Goal: Contribute content: Contribute content

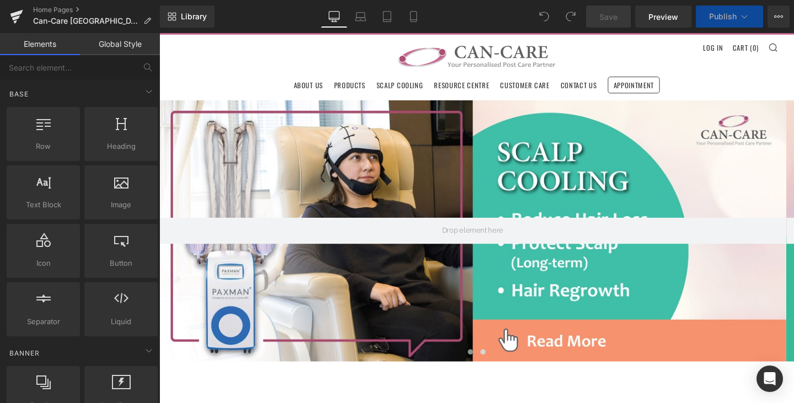
click at [228, 55] on header "Menu Search Cart About Us Products FAQ 0 )" at bounding box center [493, 68] width 668 height 71
click at [239, 63] on header "Menu Search Cart About Us Products FAQ 0 )" at bounding box center [493, 68] width 668 height 71
click at [142, 93] on icon at bounding box center [148, 91] width 13 height 13
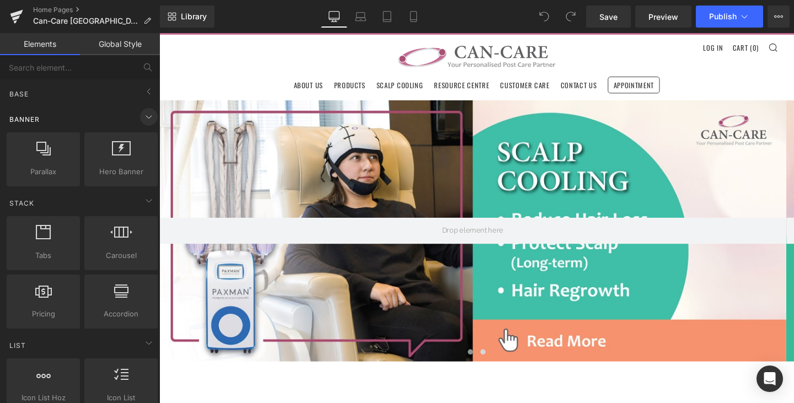
click at [142, 119] on icon at bounding box center [148, 116] width 13 height 13
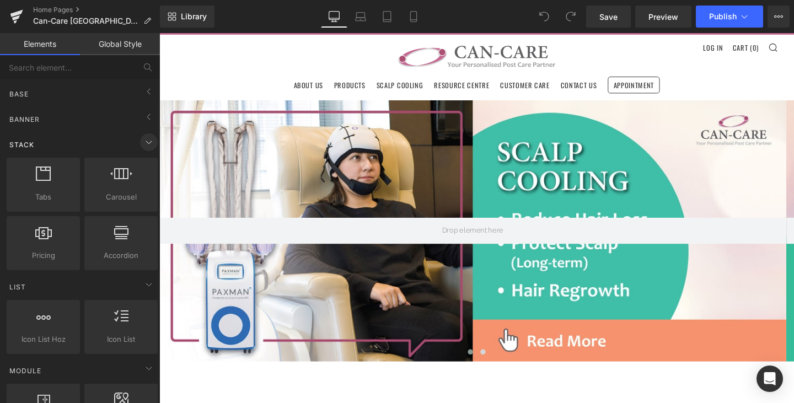
click at [142, 141] on icon at bounding box center [148, 142] width 13 height 13
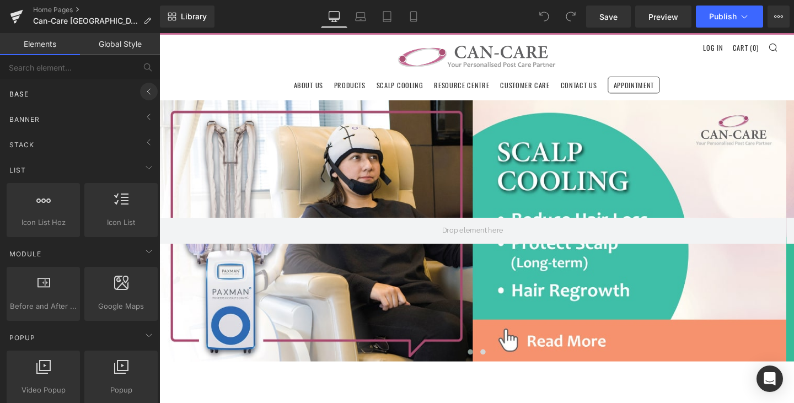
click at [145, 92] on icon at bounding box center [148, 91] width 13 height 13
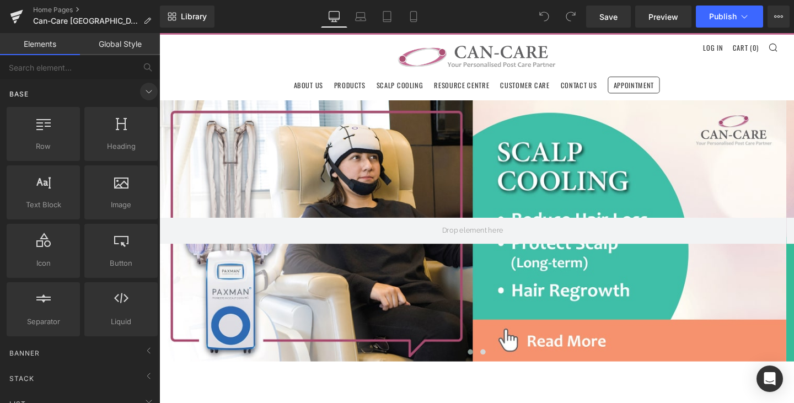
click at [145, 92] on icon at bounding box center [148, 91] width 13 height 13
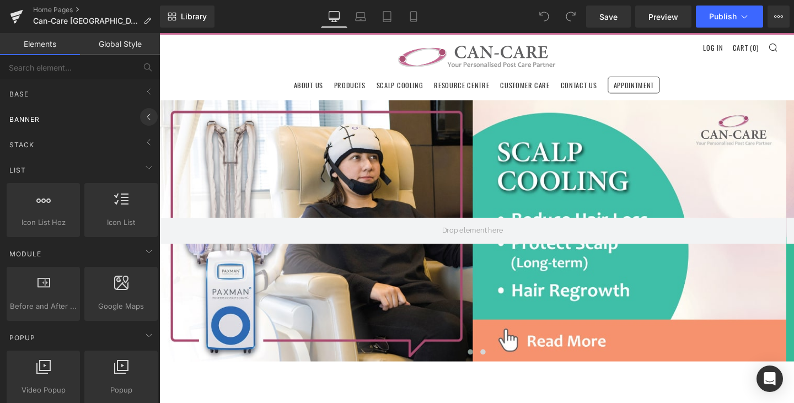
click at [146, 114] on icon at bounding box center [148, 116] width 13 height 13
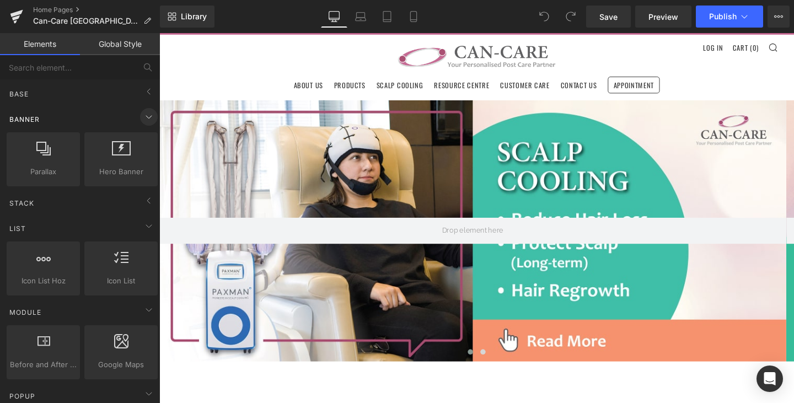
click at [146, 116] on icon at bounding box center [148, 116] width 13 height 13
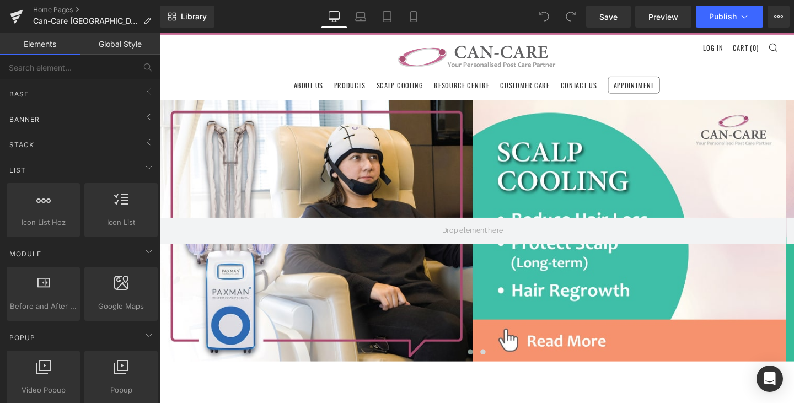
click at [38, 44] on link "Elements" at bounding box center [40, 44] width 80 height 22
click at [147, 118] on icon at bounding box center [148, 116] width 13 height 13
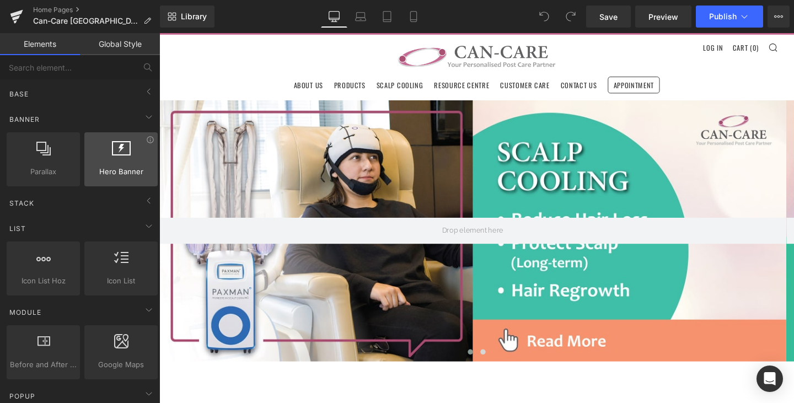
click at [124, 158] on div at bounding box center [121, 153] width 67 height 25
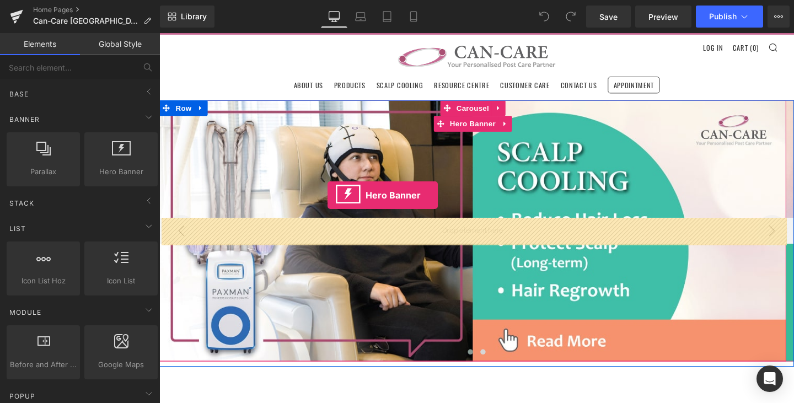
drag, startPoint x: 283, startPoint y: 191, endPoint x: 337, endPoint y: 204, distance: 54.9
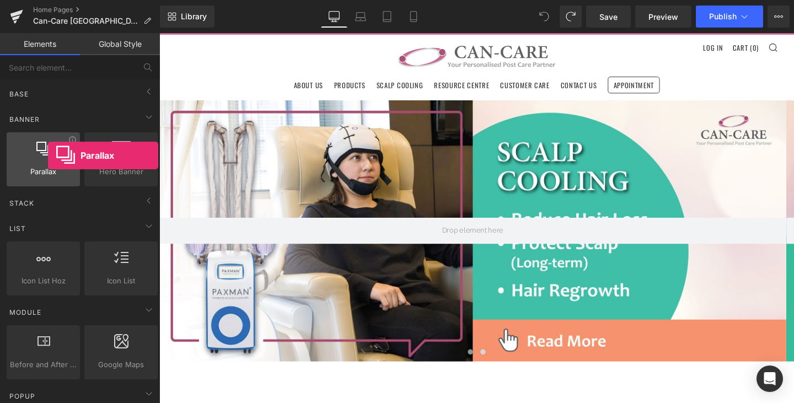
click at [48, 156] on div at bounding box center [43, 153] width 67 height 25
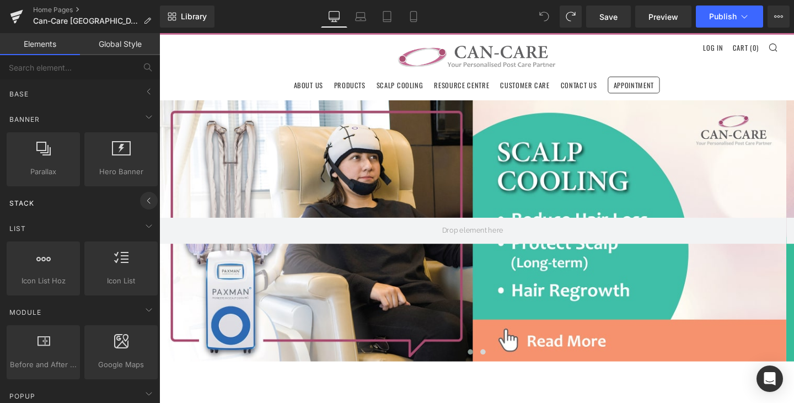
click at [153, 199] on div "Stack" at bounding box center [82, 203] width 156 height 22
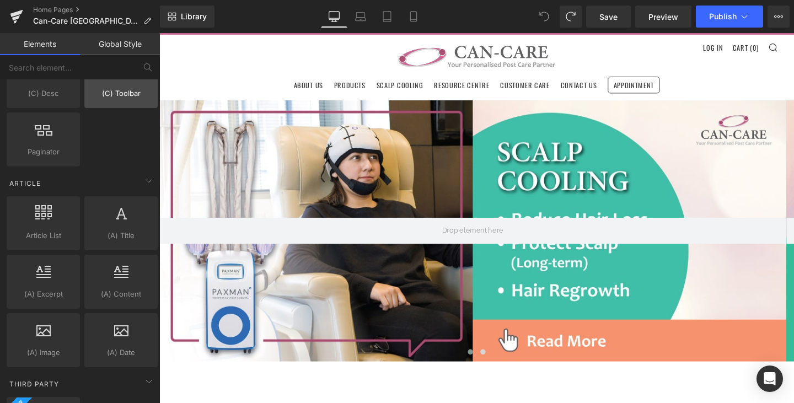
scroll to position [1379, 0]
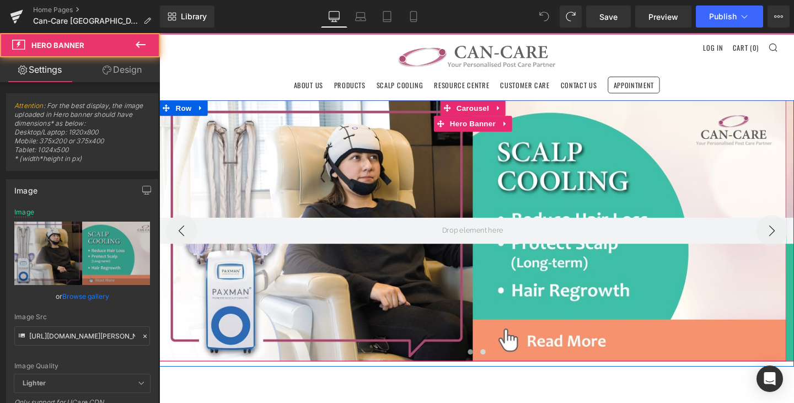
click at [239, 114] on div at bounding box center [488, 241] width 659 height 275
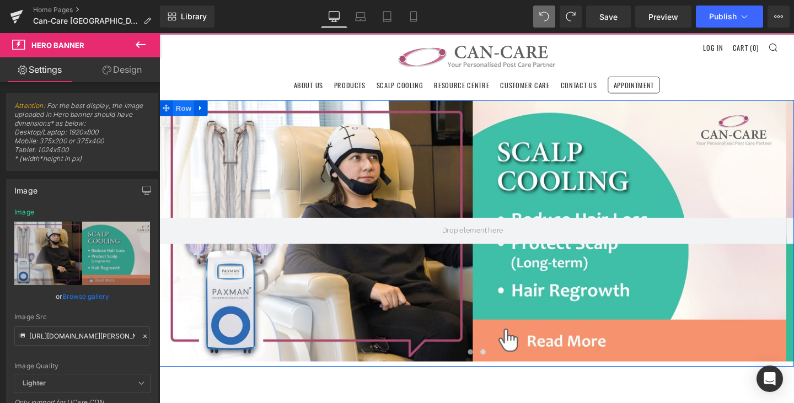
click at [185, 111] on span "Row" at bounding box center [185, 112] width 22 height 17
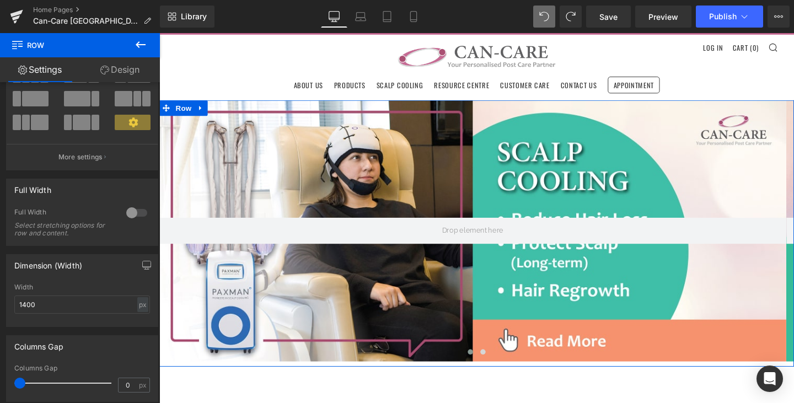
scroll to position [0, 0]
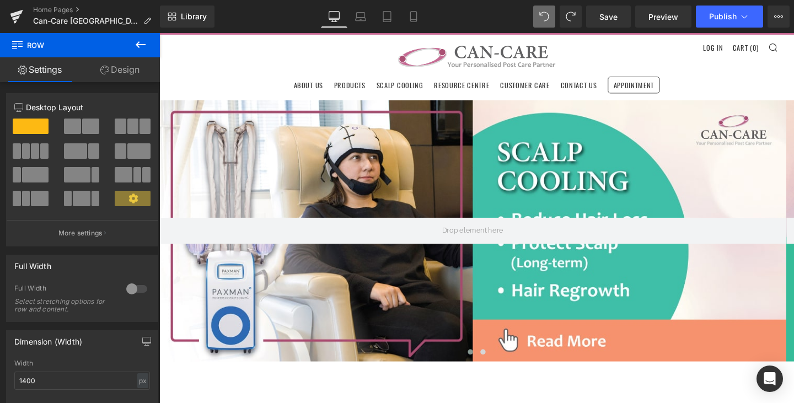
click at [141, 45] on icon at bounding box center [141, 44] width 10 height 7
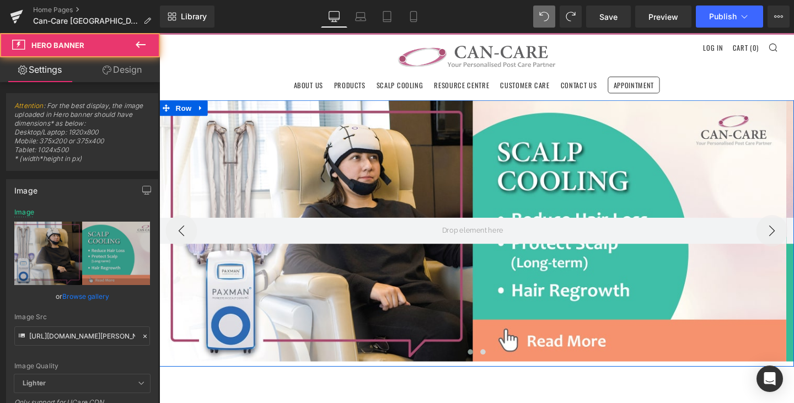
click at [207, 104] on div "Hero Banner Hero Banner ‹ › Carousel Row" at bounding box center [493, 244] width 668 height 280
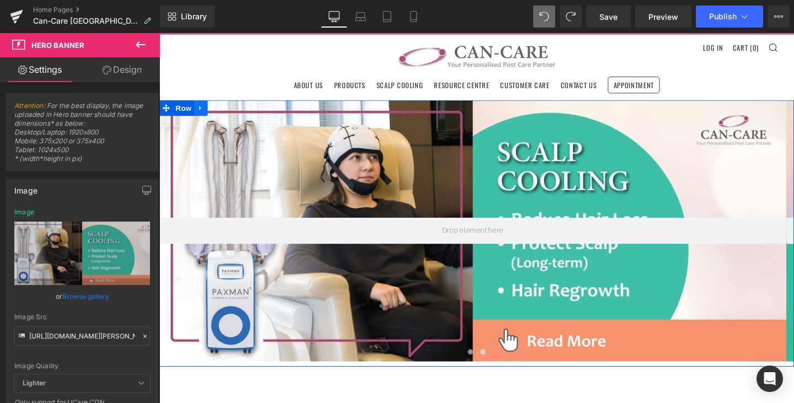
click at [209, 111] on link at bounding box center [203, 112] width 14 height 17
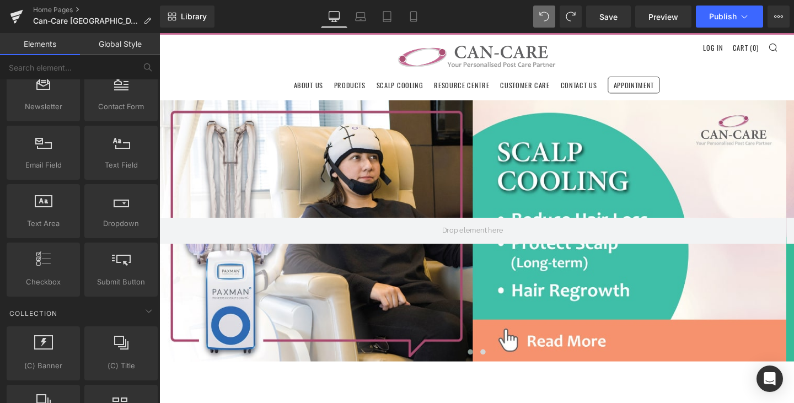
click at [217, 62] on header "Menu Search Cart About Us Products FAQ 0 )" at bounding box center [493, 68] width 668 height 71
click at [210, 140] on div at bounding box center [488, 241] width 659 height 275
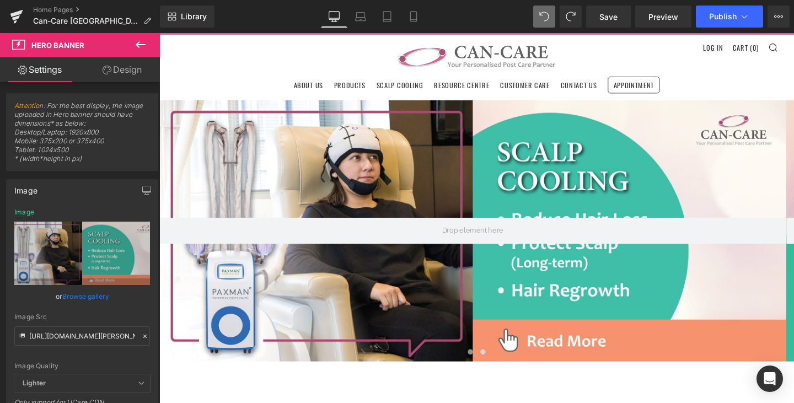
click at [50, 44] on span "Hero Banner" at bounding box center [57, 45] width 53 height 9
click at [17, 46] on icon at bounding box center [18, 45] width 13 height 10
click at [134, 44] on icon at bounding box center [140, 44] width 13 height 13
click at [0, 0] on link "Global Style" at bounding box center [0, 0] width 0 height 0
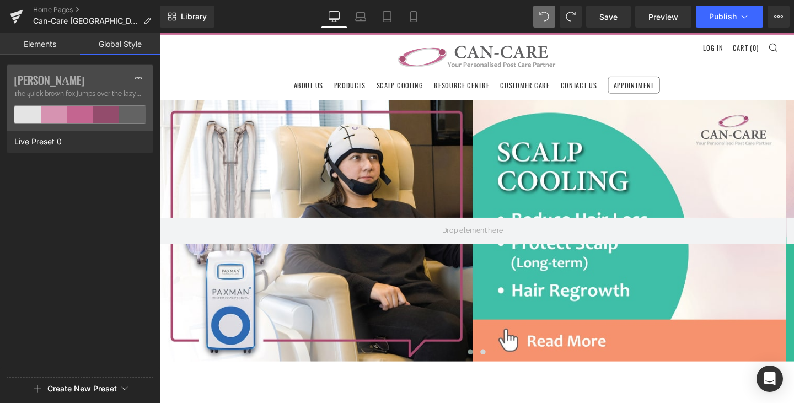
click at [9, 42] on link "Elements" at bounding box center [40, 44] width 80 height 22
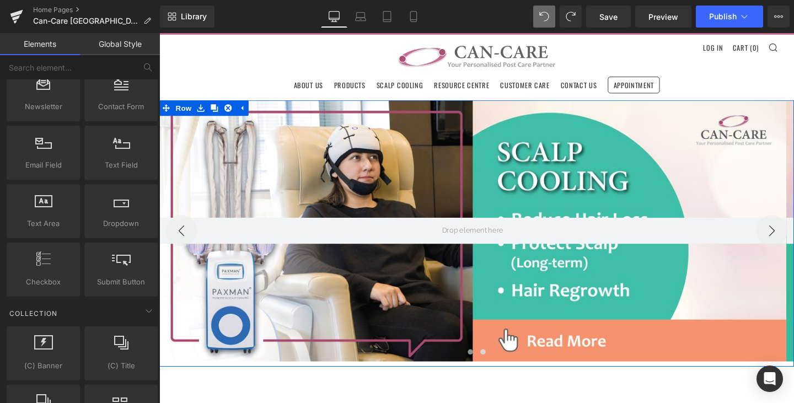
click at [339, 148] on div at bounding box center [488, 241] width 659 height 275
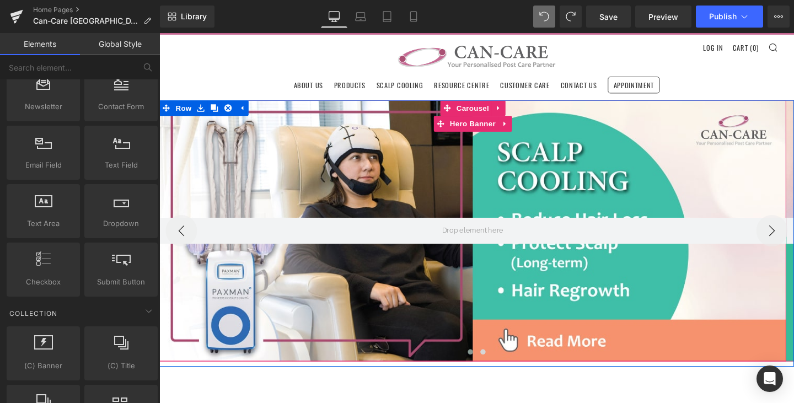
click at [339, 148] on div at bounding box center [488, 241] width 659 height 275
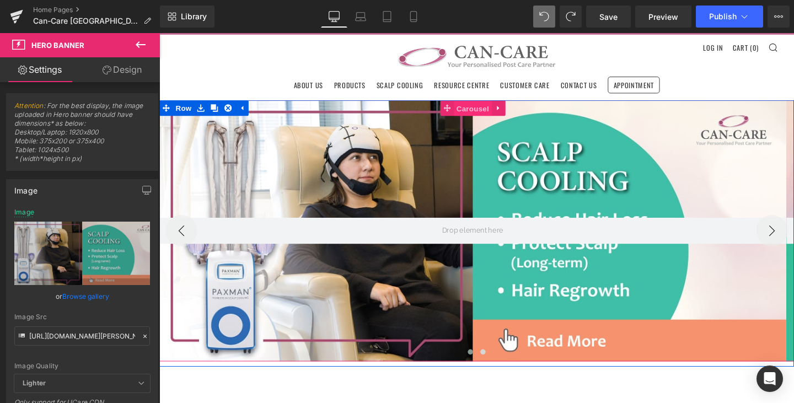
click at [489, 109] on span "Carousel" at bounding box center [489, 112] width 40 height 17
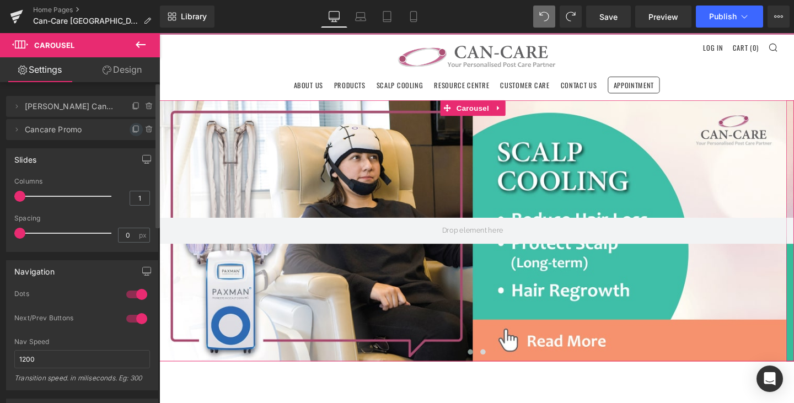
click at [132, 130] on icon at bounding box center [136, 129] width 9 height 9
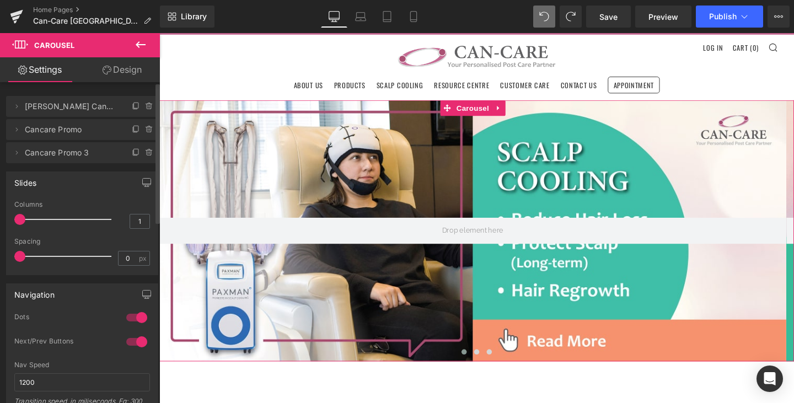
click at [46, 152] on span "Cancare Promo 3" at bounding box center [71, 152] width 93 height 21
click at [68, 156] on span "Cancare Promo 3" at bounding box center [71, 152] width 93 height 21
click at [14, 153] on icon at bounding box center [16, 152] width 9 height 9
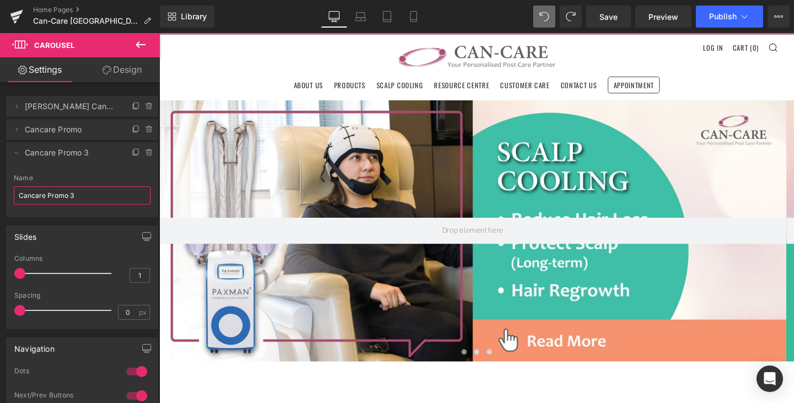
drag, startPoint x: 86, startPoint y: 195, endPoint x: -4, endPoint y: 193, distance: 90.0
click at [0, 193] on html "Carousel You are previewing how the will restyle your page. You can not edit El…" at bounding box center [397, 201] width 794 height 403
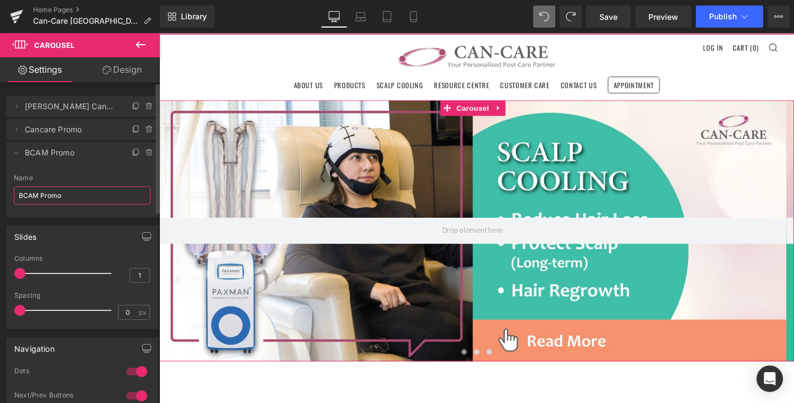
type input "BCAM Promo"
click at [83, 168] on li "Delete Cancel BCAM Promo Cancare Promo 3 Name BCAM Promo" at bounding box center [82, 179] width 152 height 75
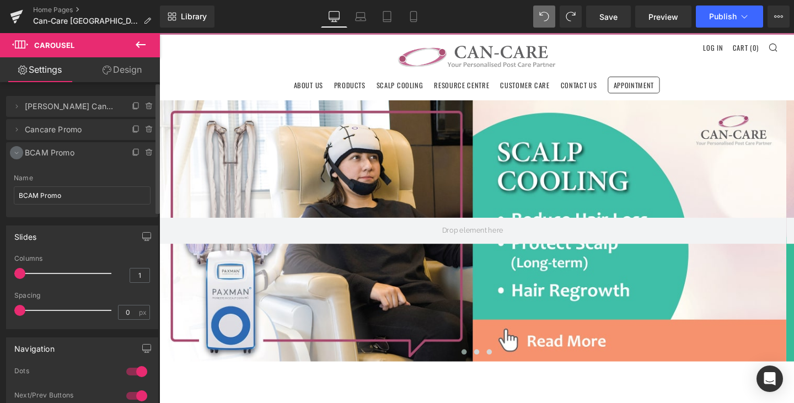
click at [10, 151] on li "Delete Cancel BCAM Promo Cancare Promo 3 Name BCAM Promo" at bounding box center [82, 179] width 152 height 75
click at [12, 151] on span at bounding box center [16, 152] width 13 height 13
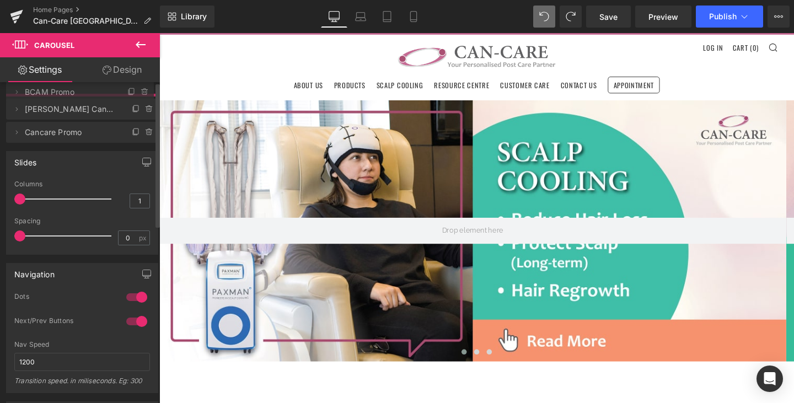
drag, startPoint x: 60, startPoint y: 157, endPoint x: 57, endPoint y: 97, distance: 60.8
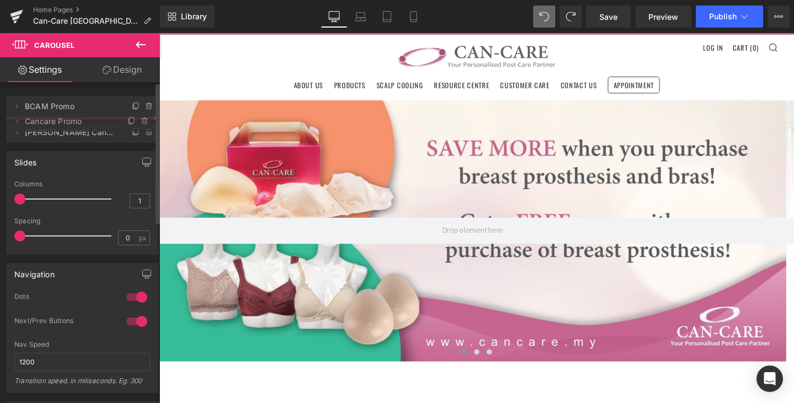
drag, startPoint x: 60, startPoint y: 157, endPoint x: 60, endPoint y: 125, distance: 31.5
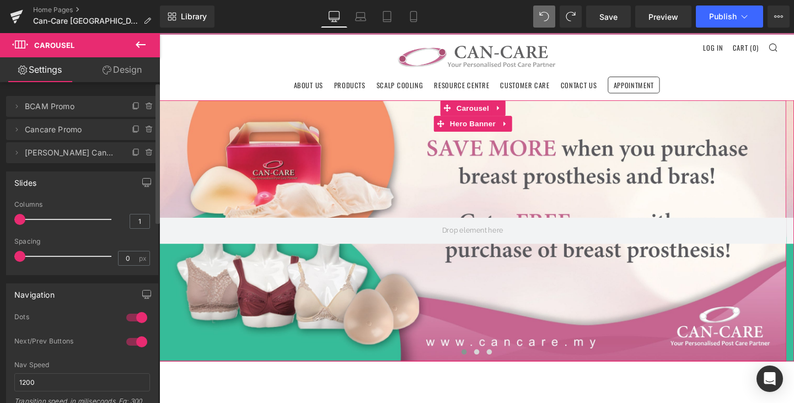
click at [76, 110] on span "BCAM Promo" at bounding box center [71, 106] width 93 height 21
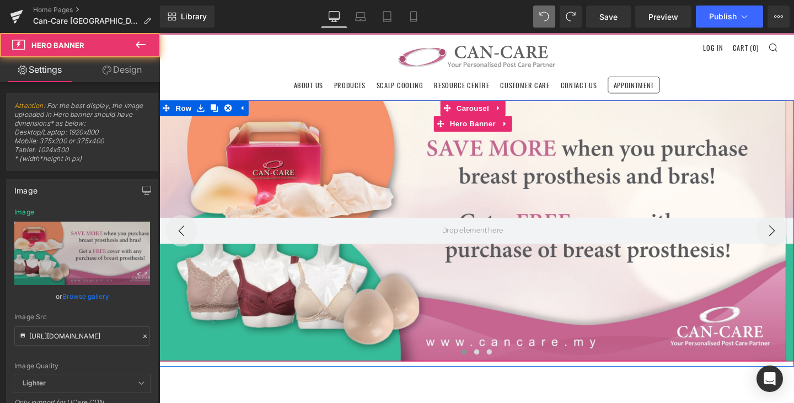
click at [489, 189] on div at bounding box center [488, 241] width 659 height 275
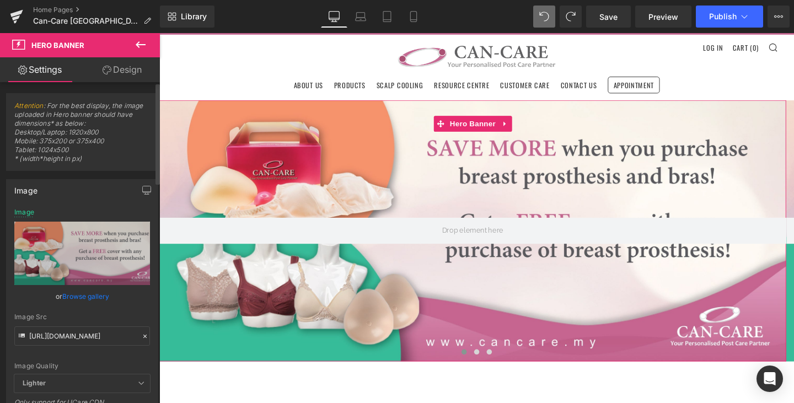
click at [84, 296] on link "Browse gallery" at bounding box center [85, 296] width 47 height 19
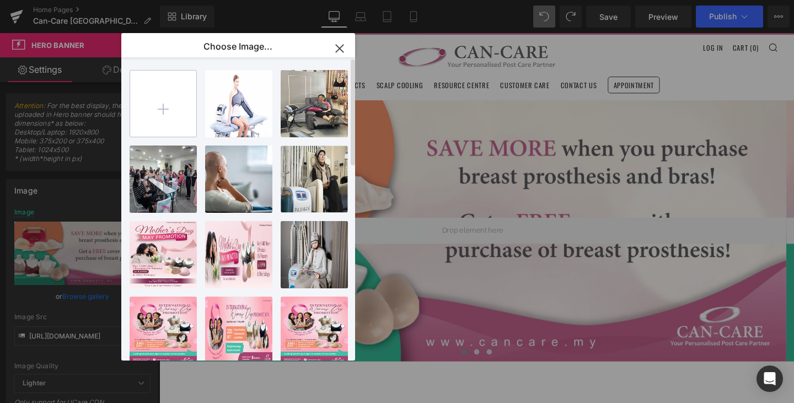
click at [158, 105] on input "file" at bounding box center [163, 104] width 66 height 66
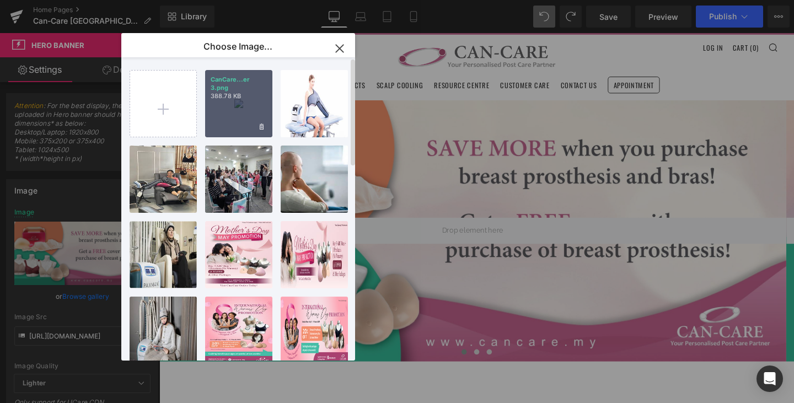
click at [235, 110] on div "CanCare...er 3.png 388.78 KB" at bounding box center [238, 103] width 67 height 67
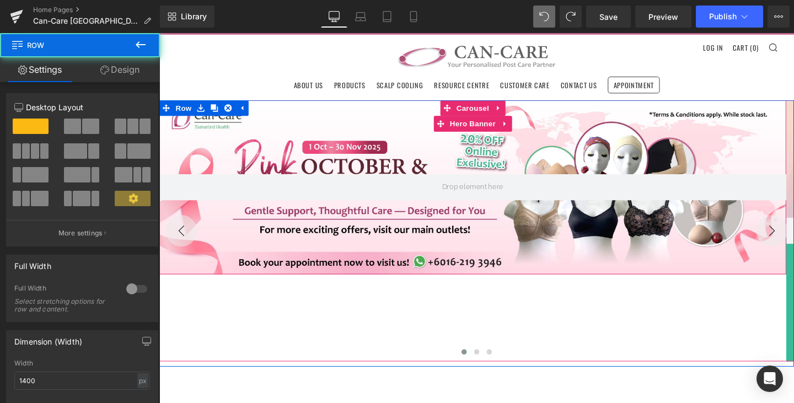
click at [510, 242] on div at bounding box center [488, 195] width 659 height 183
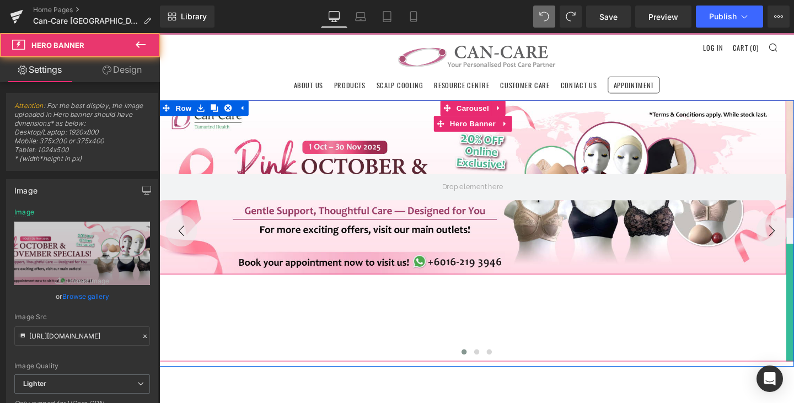
drag, startPoint x: 510, startPoint y: 242, endPoint x: 513, endPoint y: 281, distance: 39.8
click at [513, 281] on div at bounding box center [488, 195] width 659 height 183
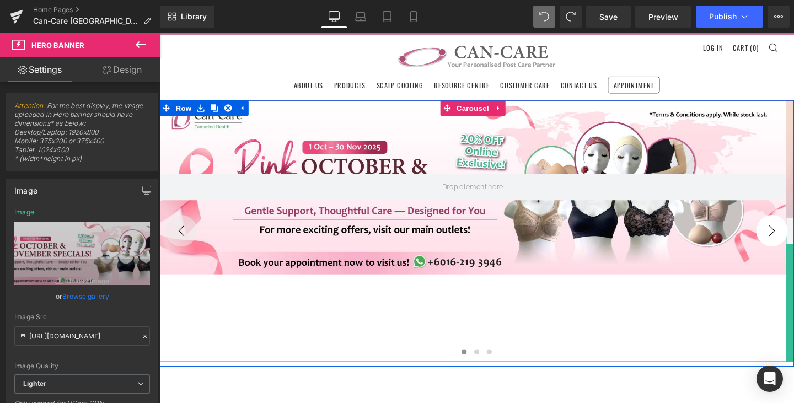
click at [794, 241] on button "›" at bounding box center [803, 241] width 33 height 33
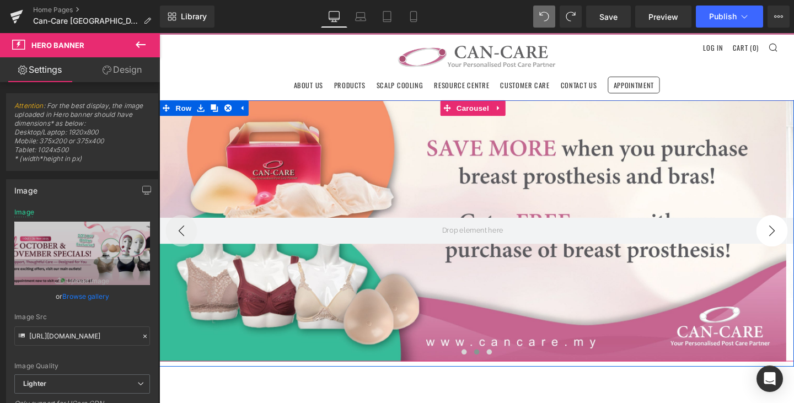
click at [794, 242] on button "›" at bounding box center [803, 241] width 33 height 33
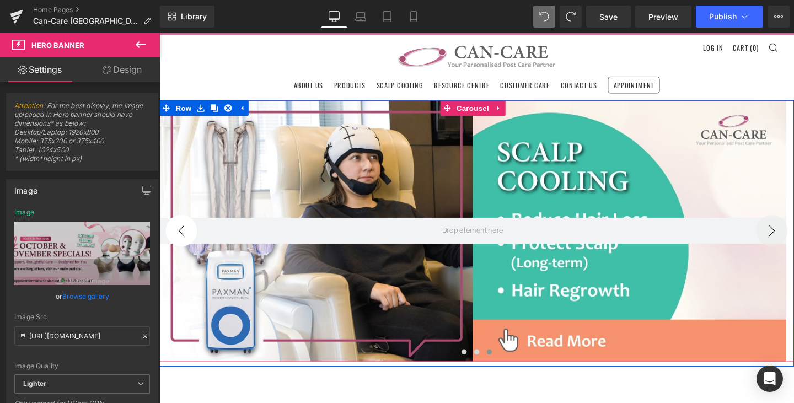
click at [172, 245] on button "‹" at bounding box center [182, 241] width 33 height 33
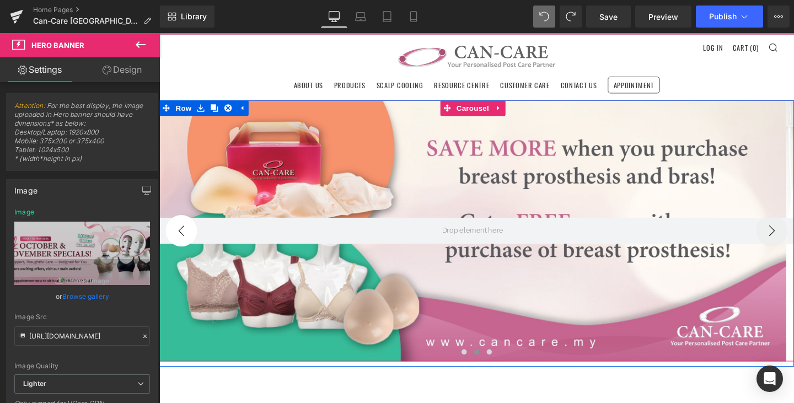
click at [184, 244] on button "‹" at bounding box center [182, 241] width 33 height 33
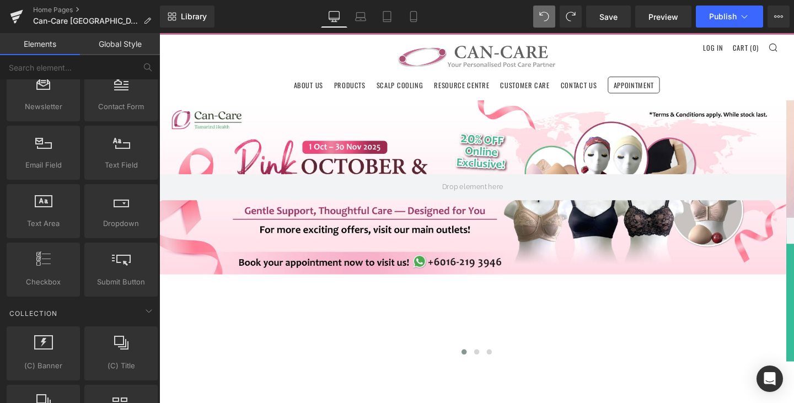
click at [228, 63] on header "Menu Search Cart About Us Products FAQ 0 )" at bounding box center [493, 68] width 668 height 71
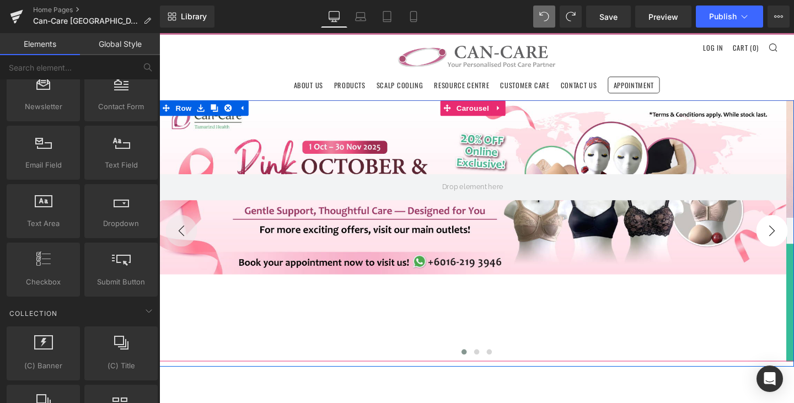
click at [794, 232] on button "›" at bounding box center [803, 241] width 33 height 33
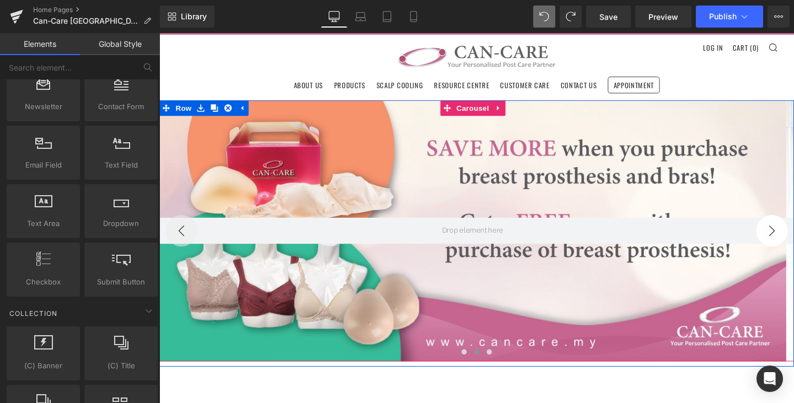
click at [794, 233] on button "›" at bounding box center [803, 241] width 33 height 33
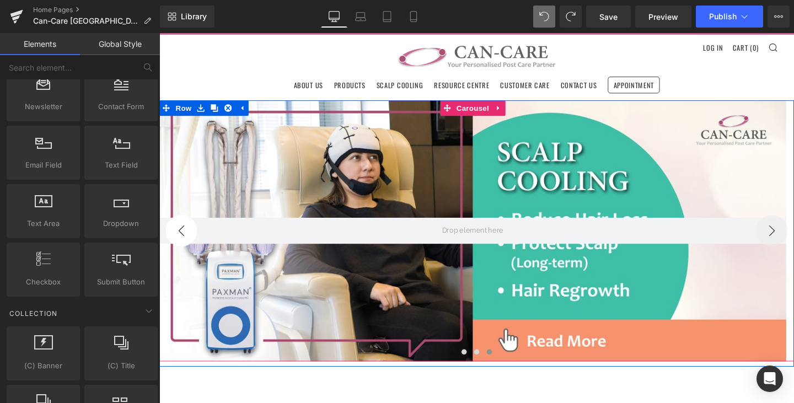
click at [190, 234] on button "‹" at bounding box center [182, 241] width 33 height 33
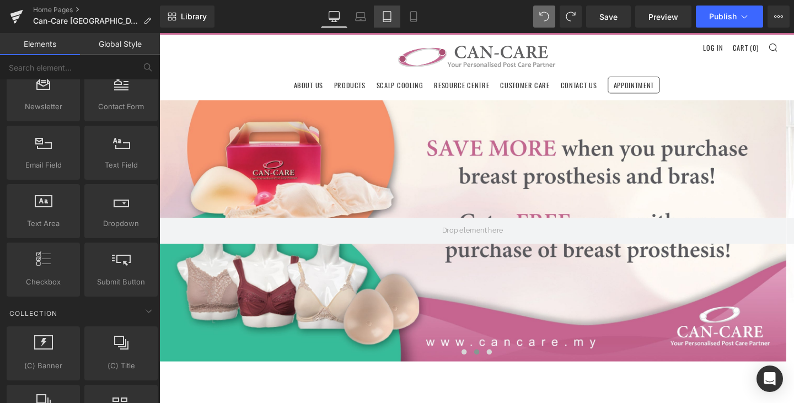
click at [386, 20] on icon at bounding box center [387, 20] width 8 height 0
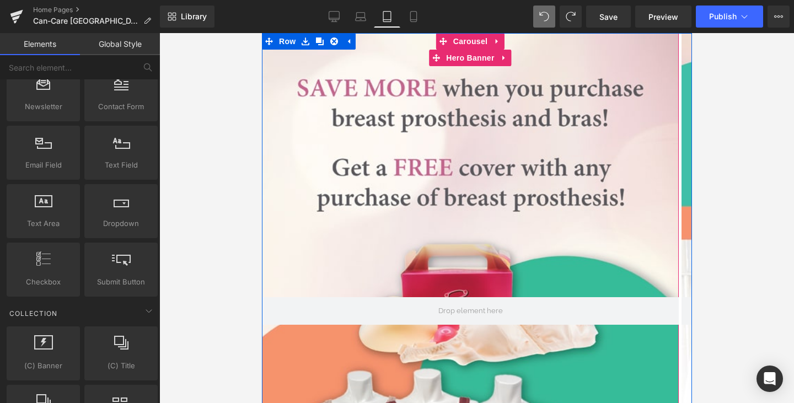
click at [323, 196] on div at bounding box center [470, 311] width 417 height 556
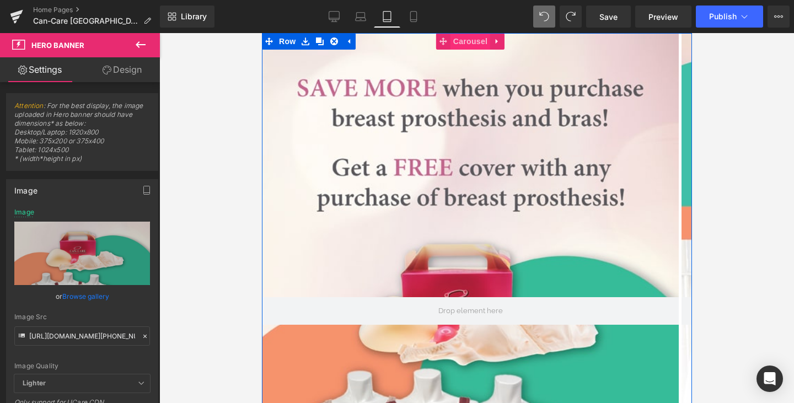
click at [465, 39] on span "Carousel" at bounding box center [470, 41] width 40 height 17
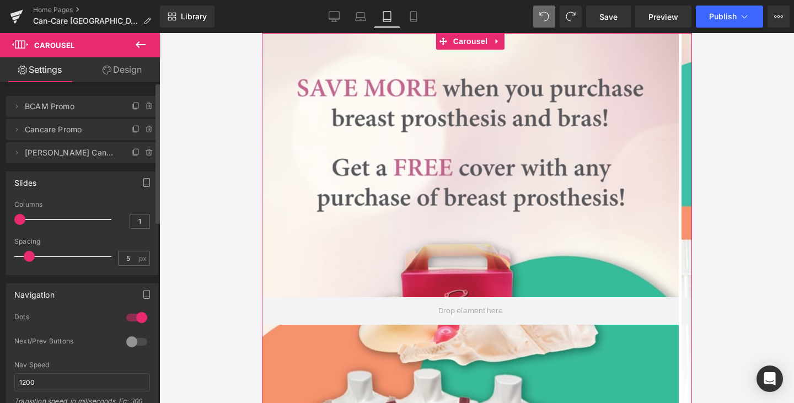
click at [67, 105] on span "BCAM Promo" at bounding box center [71, 106] width 93 height 21
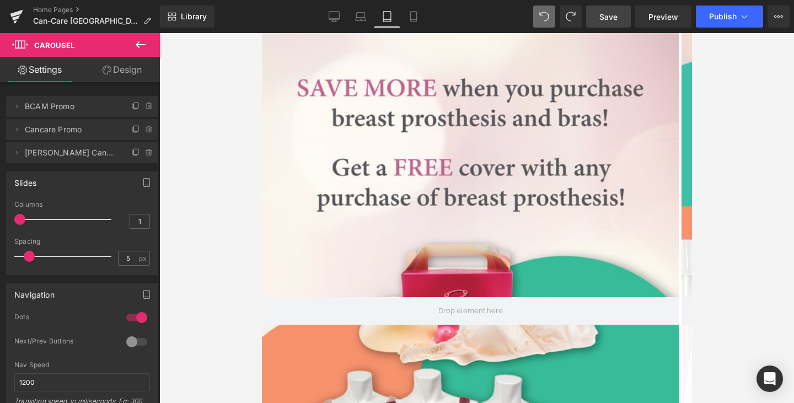
click at [601, 20] on span "Save" at bounding box center [609, 17] width 18 height 12
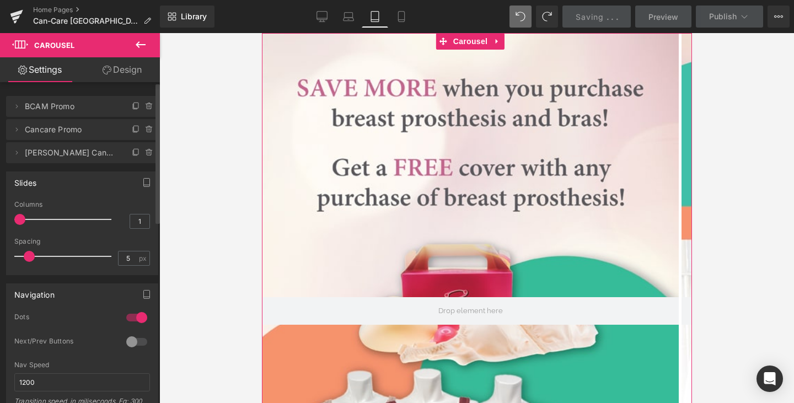
click at [78, 106] on span "BCAM Promo" at bounding box center [71, 106] width 93 height 21
click at [63, 105] on span "BCAM Promo" at bounding box center [71, 106] width 93 height 21
click at [60, 126] on span "Cancare Promo" at bounding box center [71, 129] width 93 height 21
click at [96, 106] on span "BCAM Promo" at bounding box center [71, 106] width 93 height 21
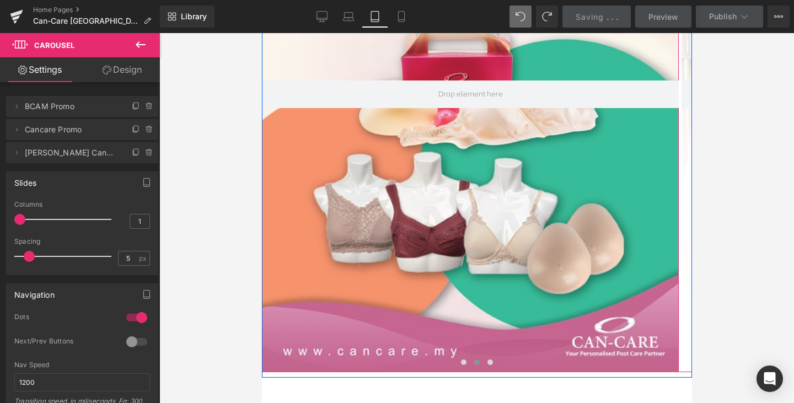
scroll to position [309, 0]
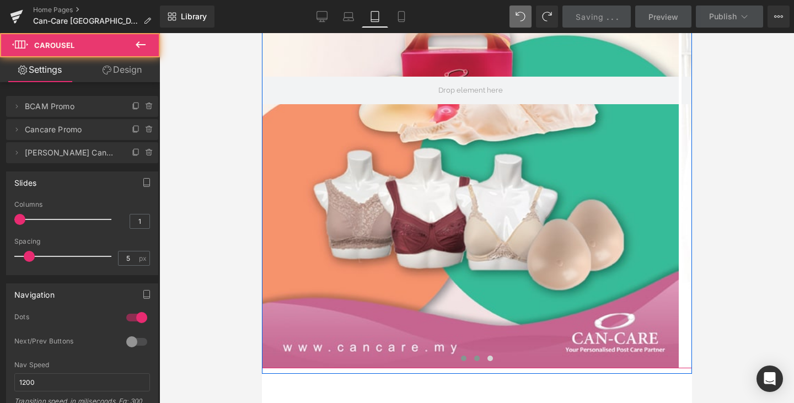
click at [461, 361] on span at bounding box center [464, 359] width 6 height 6
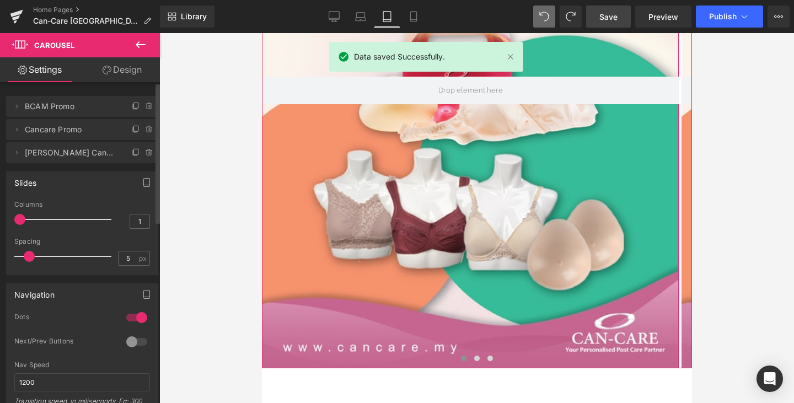
click at [56, 109] on span "BCAM Promo" at bounding box center [71, 106] width 93 height 21
click at [135, 106] on icon at bounding box center [136, 106] width 9 height 9
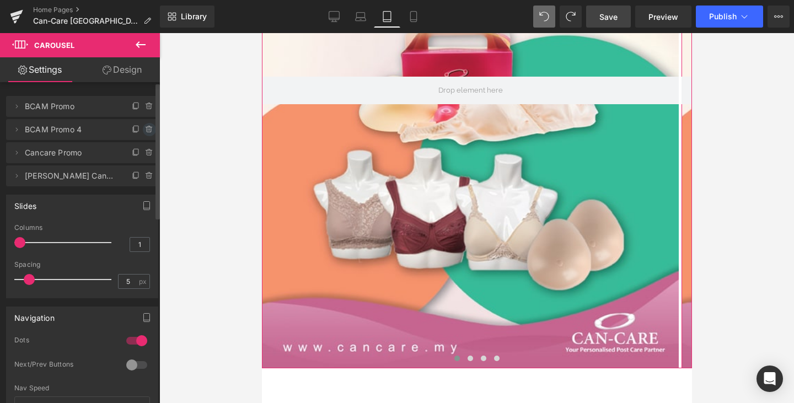
click at [145, 127] on icon at bounding box center [149, 129] width 9 height 9
click at [130, 134] on button "Delete" at bounding box center [137, 130] width 35 height 14
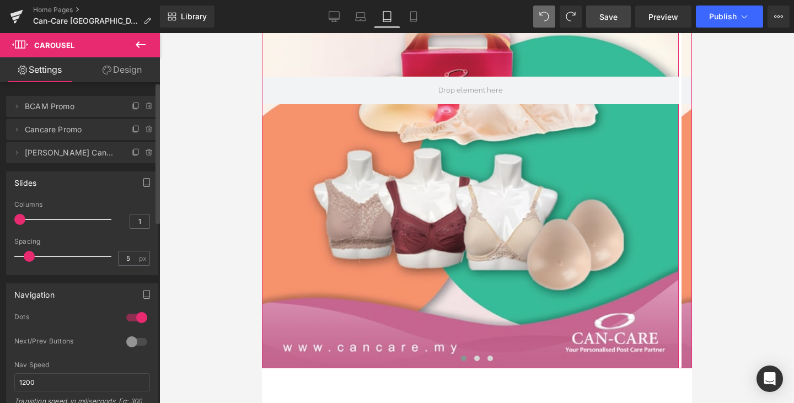
click at [49, 103] on span "BCAM Promo" at bounding box center [71, 106] width 93 height 21
click at [16, 108] on icon at bounding box center [17, 106] width 2 height 4
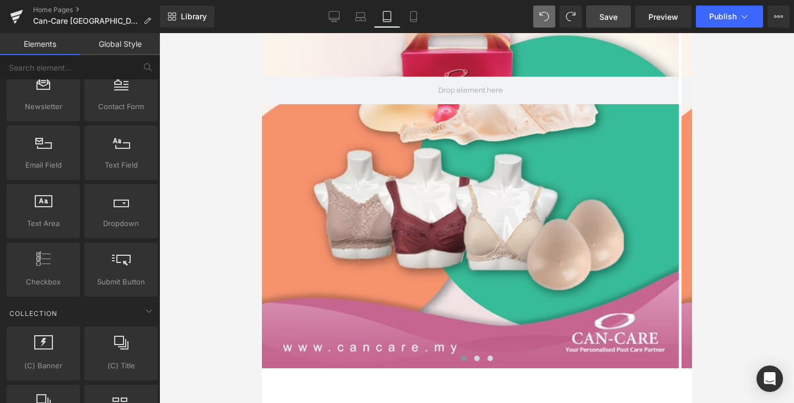
click at [163, 122] on div at bounding box center [476, 218] width 635 height 370
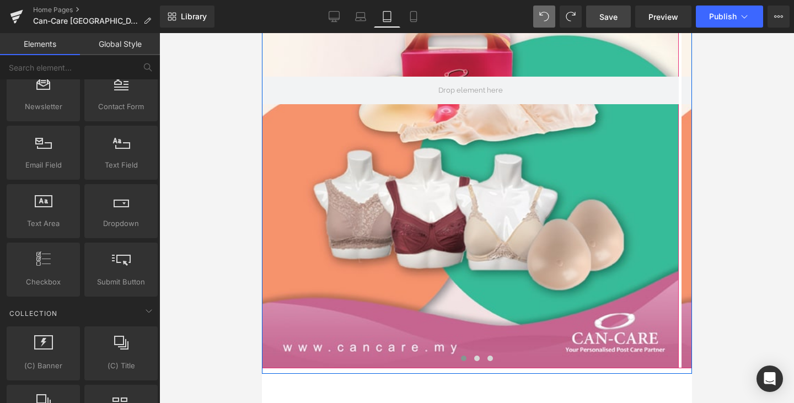
click at [441, 136] on div at bounding box center [470, 90] width 417 height 556
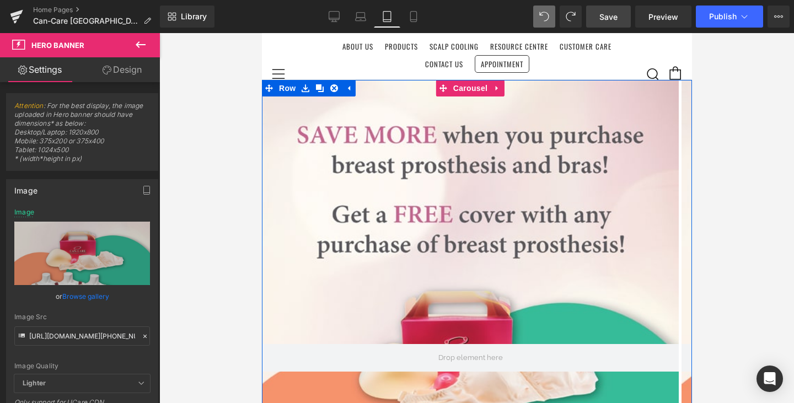
scroll to position [0, 0]
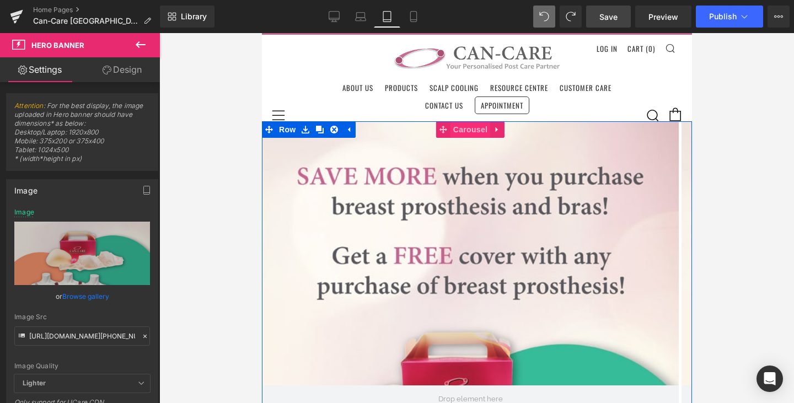
click at [466, 128] on span "Carousel" at bounding box center [470, 129] width 40 height 17
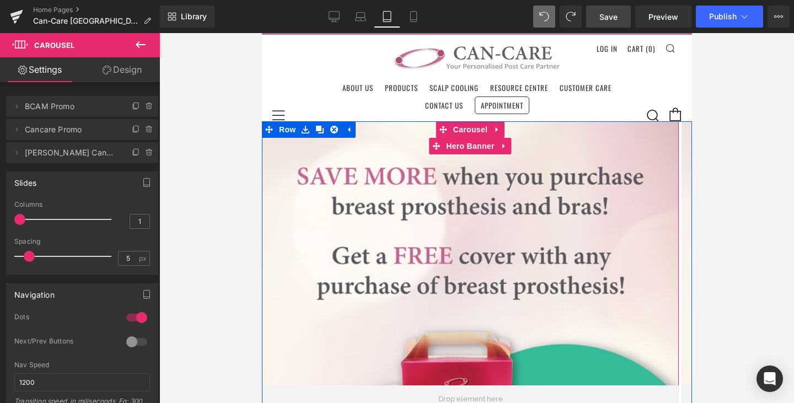
click at [403, 196] on div at bounding box center [470, 399] width 417 height 556
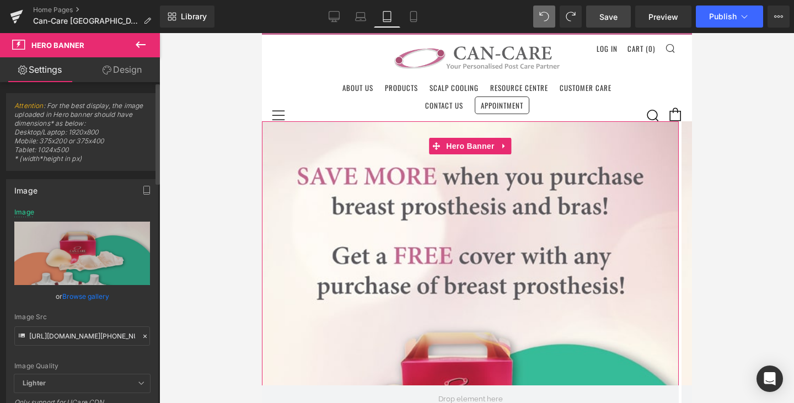
click at [86, 297] on link "Browse gallery" at bounding box center [85, 296] width 47 height 19
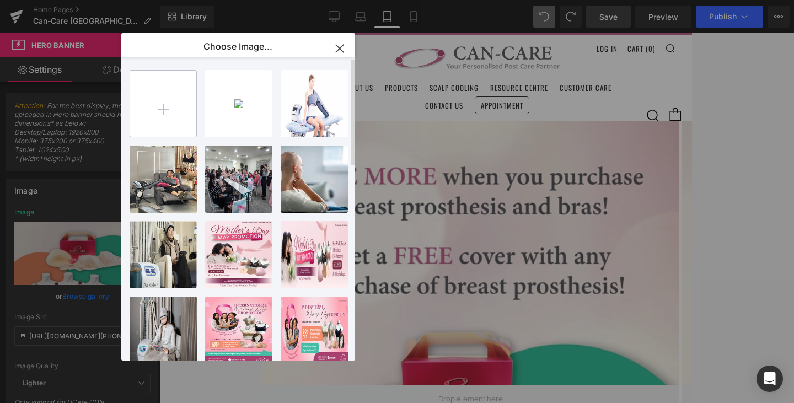
click at [177, 105] on input "file" at bounding box center [163, 104] width 66 height 66
type input "C:\fakepath\CanCare_BCAM-Web-Banner-(Mobile) 3.png"
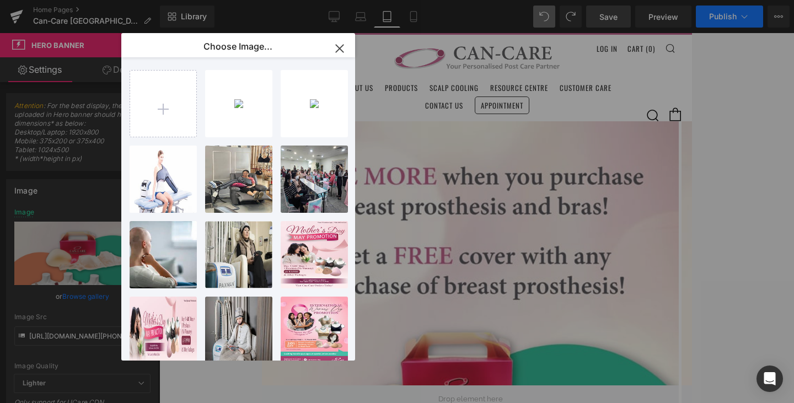
click at [721, 0] on div "Carousel You are previewing how the will restyle your page. You can not edit El…" at bounding box center [397, 0] width 794 height 0
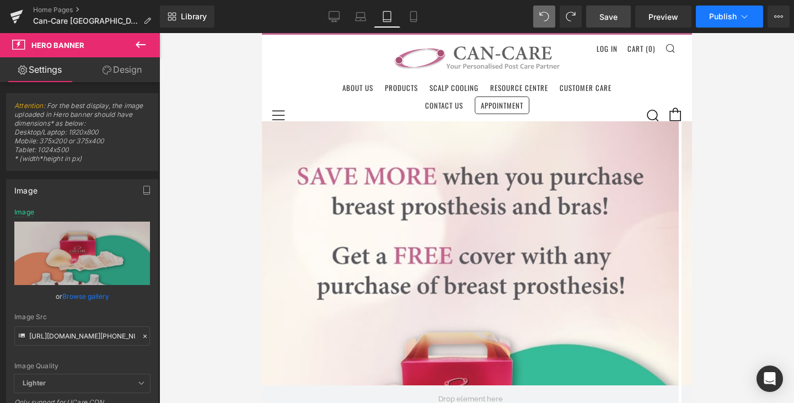
click at [721, 20] on span "Publish" at bounding box center [723, 16] width 28 height 9
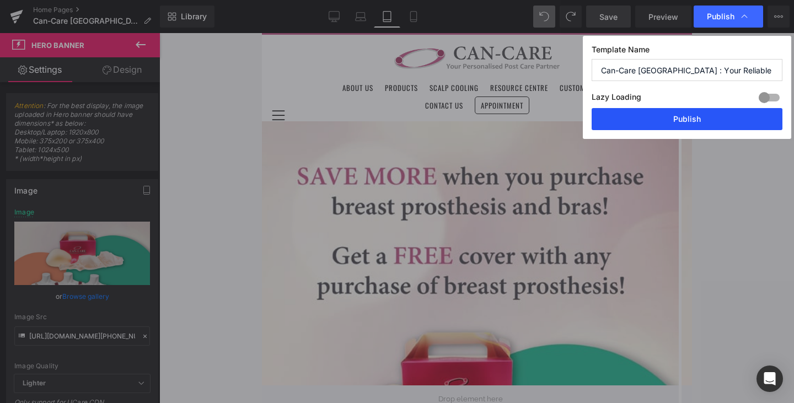
click at [696, 117] on button "Publish" at bounding box center [687, 119] width 191 height 22
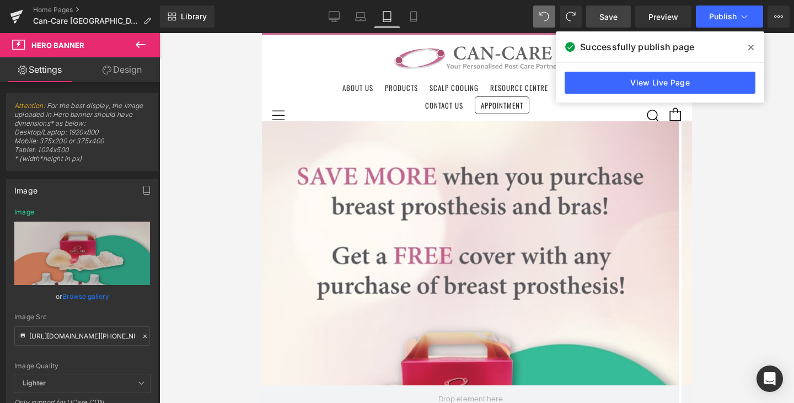
click at [200, 168] on div at bounding box center [476, 218] width 635 height 370
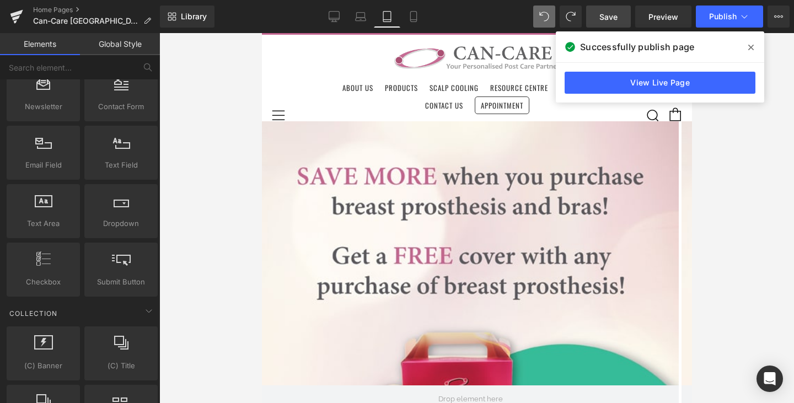
click at [754, 47] on span at bounding box center [752, 48] width 18 height 18
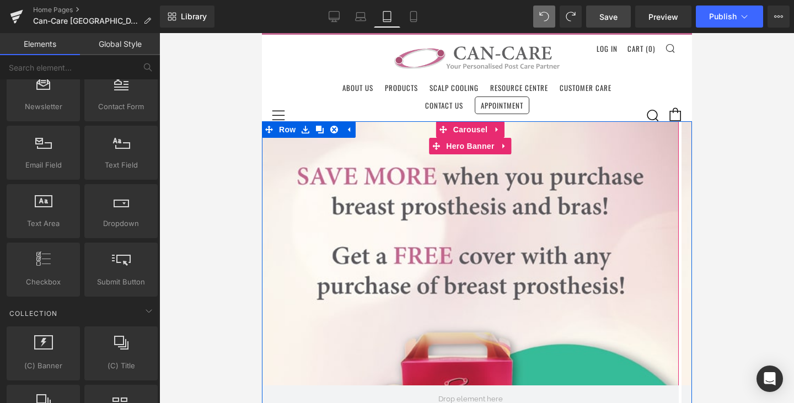
click at [510, 177] on div at bounding box center [470, 399] width 417 height 556
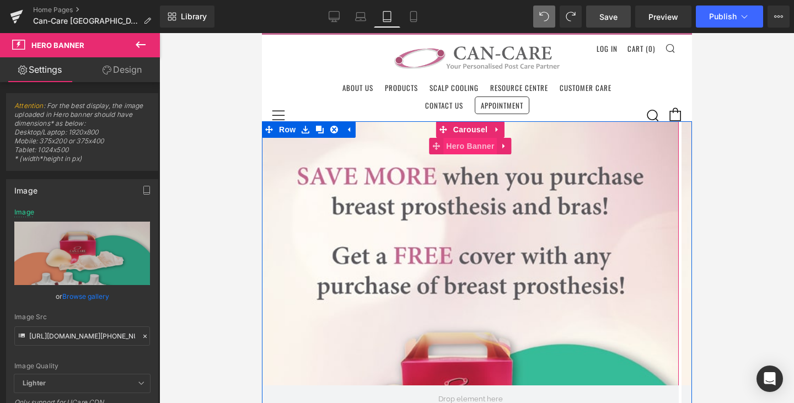
click at [474, 148] on span "Hero Banner" at bounding box center [470, 146] width 54 height 17
click at [473, 130] on span "Carousel" at bounding box center [470, 130] width 40 height 17
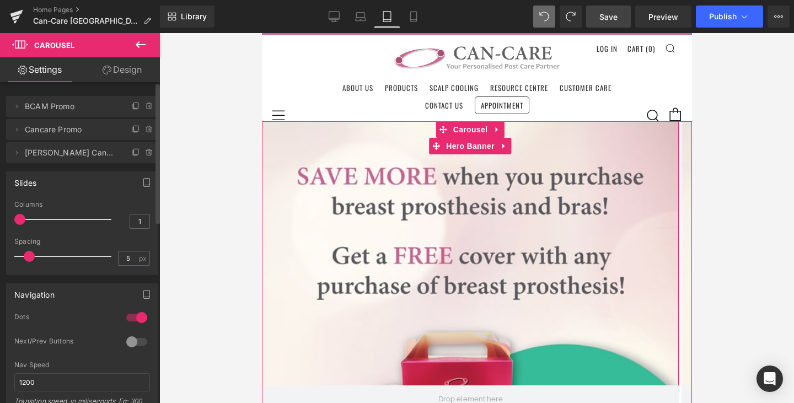
click at [63, 103] on span "BCAM Promo" at bounding box center [71, 106] width 93 height 21
click at [58, 106] on span "BCAM Promo" at bounding box center [71, 106] width 93 height 21
click at [60, 131] on span "Cancare Promo" at bounding box center [71, 129] width 93 height 21
click at [32, 134] on span "Cancare Promo" at bounding box center [71, 129] width 93 height 21
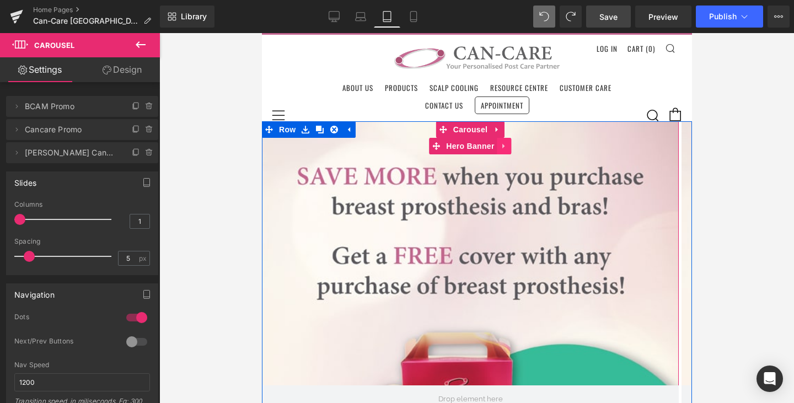
click at [504, 145] on icon at bounding box center [503, 146] width 2 height 5
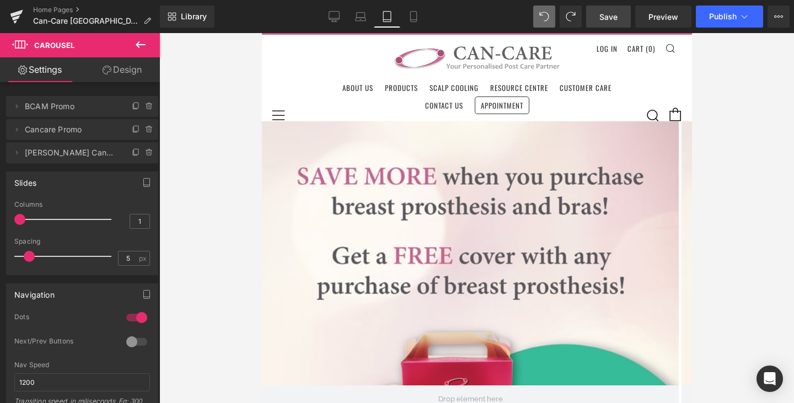
click at [728, 138] on div at bounding box center [476, 218] width 635 height 370
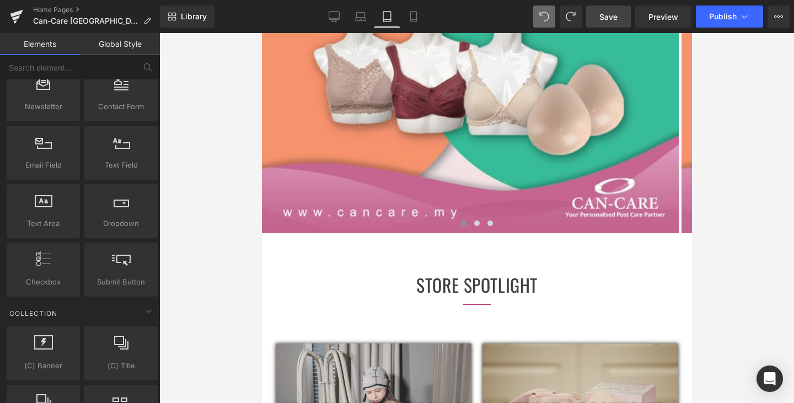
scroll to position [441, 0]
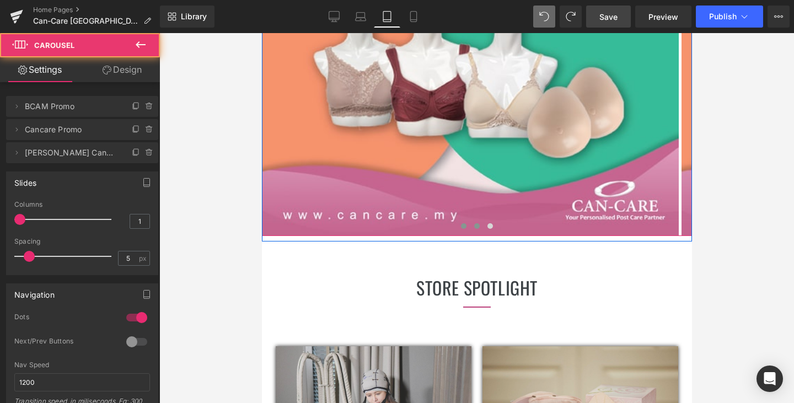
click at [474, 226] on span at bounding box center [477, 226] width 6 height 6
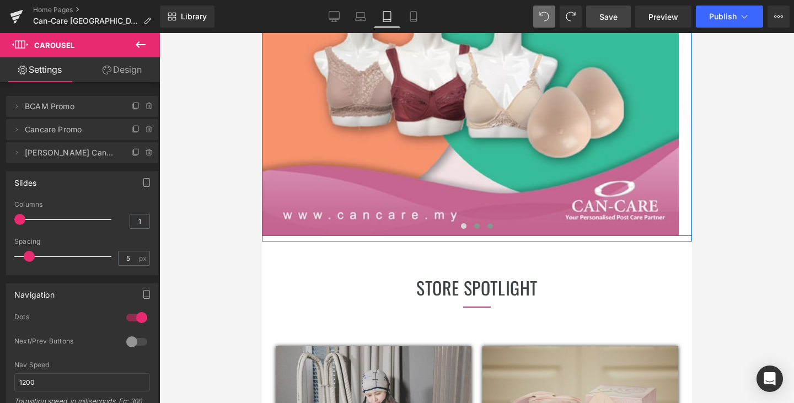
click at [487, 227] on span at bounding box center [490, 226] width 6 height 6
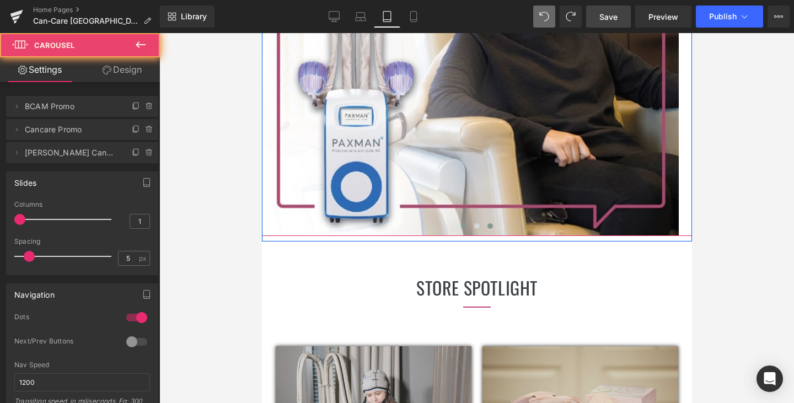
click at [461, 227] on span at bounding box center [464, 226] width 6 height 6
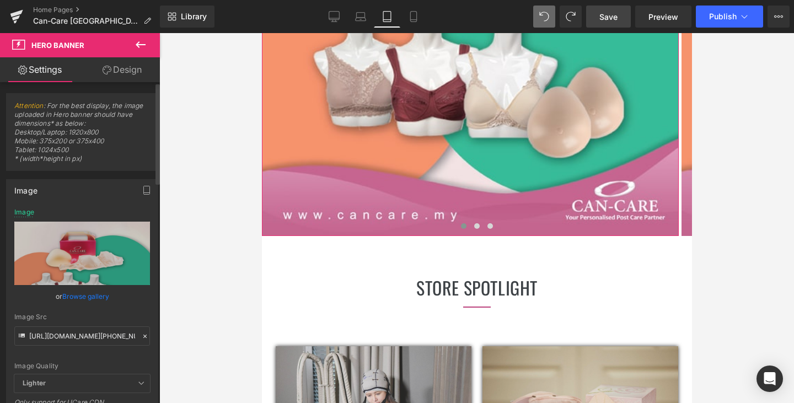
click at [73, 290] on link "Browse gallery" at bounding box center [85, 296] width 47 height 19
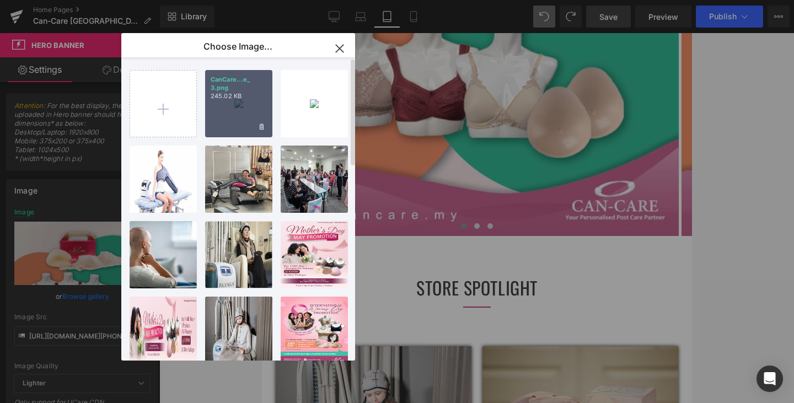
click at [260, 86] on p "CanCare...e_ 3.png" at bounding box center [239, 84] width 56 height 17
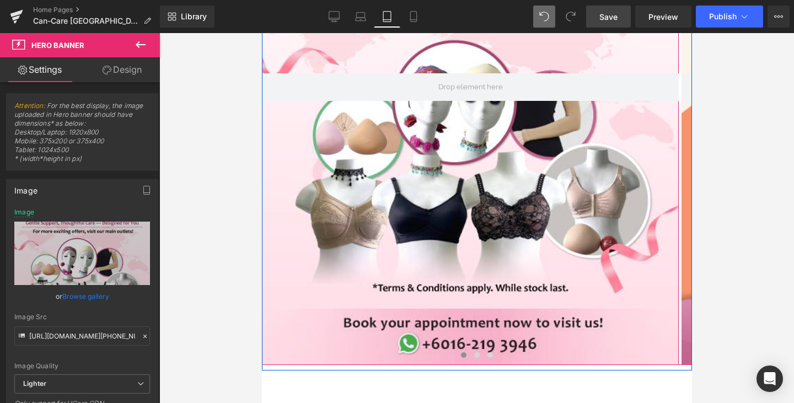
scroll to position [331, 0]
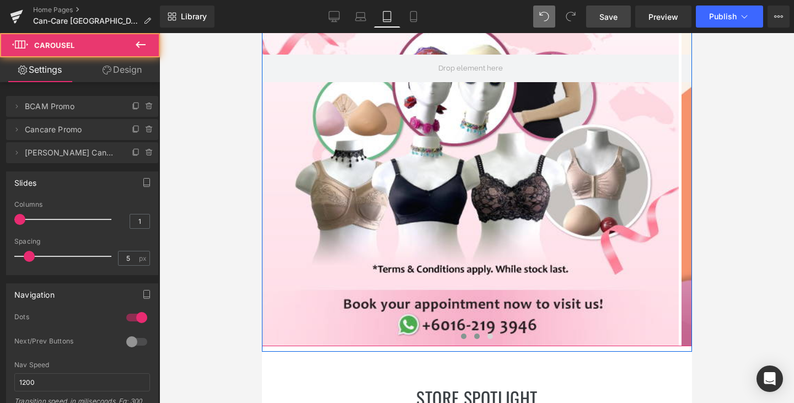
click at [474, 337] on span at bounding box center [477, 337] width 6 height 6
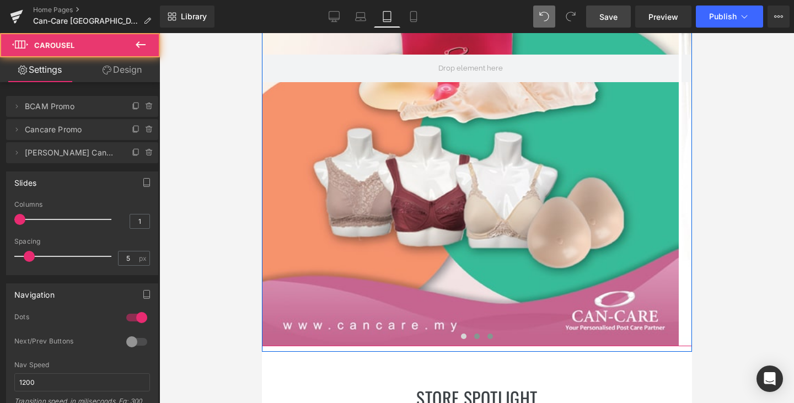
click at [487, 338] on span at bounding box center [490, 337] width 6 height 6
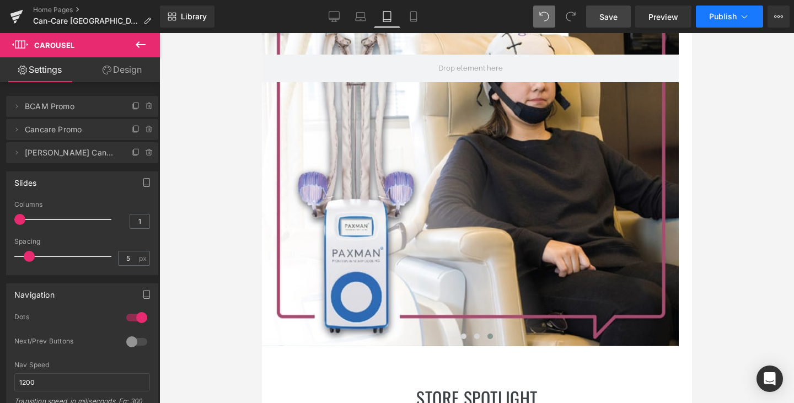
click at [723, 20] on span "Publish" at bounding box center [723, 16] width 28 height 9
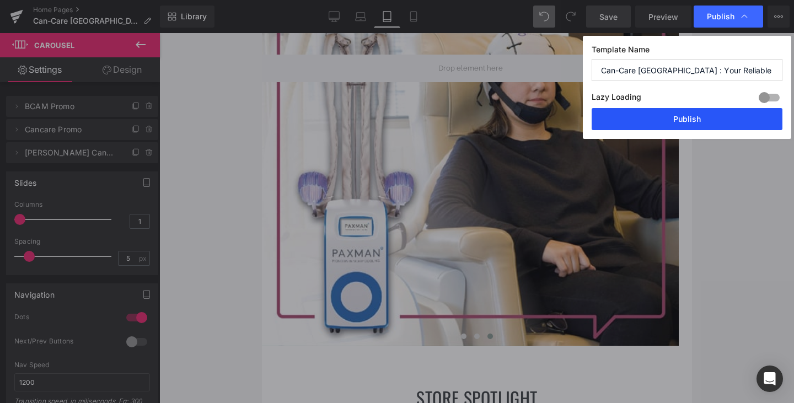
click at [686, 122] on button "Publish" at bounding box center [687, 119] width 191 height 22
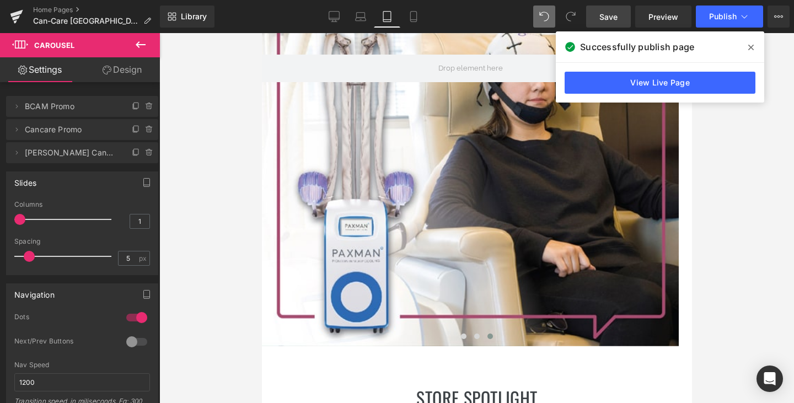
click at [749, 42] on span at bounding box center [752, 48] width 18 height 18
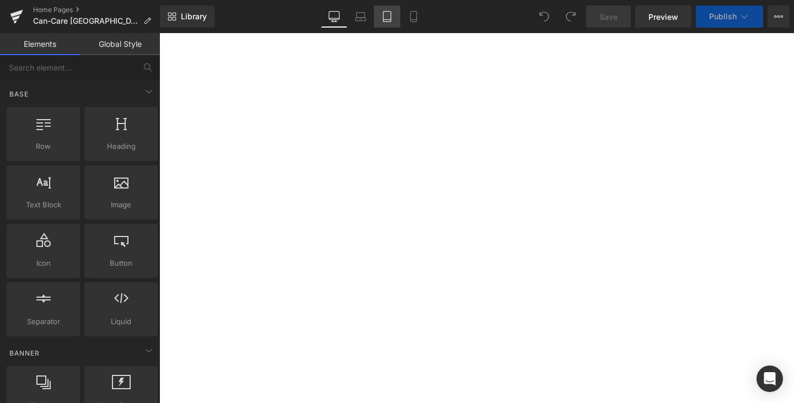
click at [383, 15] on icon at bounding box center [387, 16] width 11 height 11
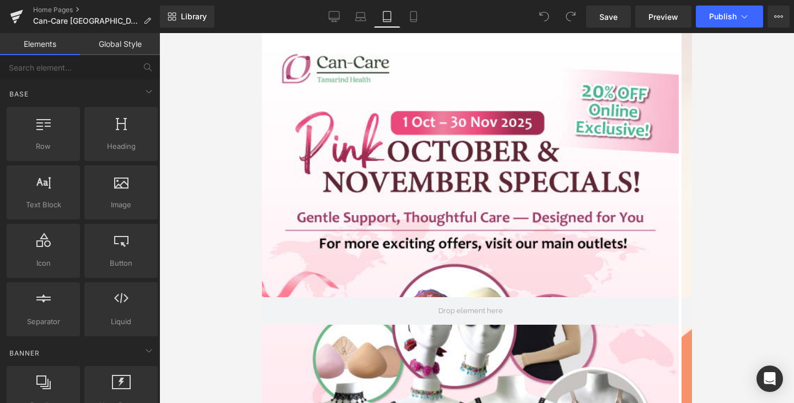
click at [386, 17] on icon at bounding box center [387, 16] width 11 height 11
click at [424, 14] on link "Mobile" at bounding box center [414, 17] width 26 height 22
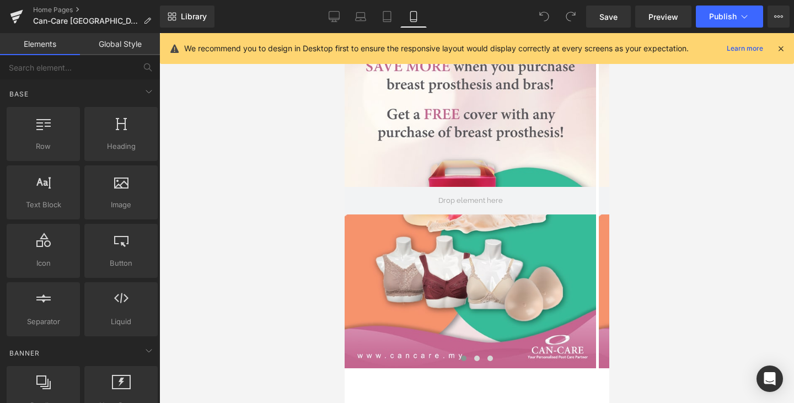
click at [782, 48] on icon at bounding box center [781, 49] width 10 height 10
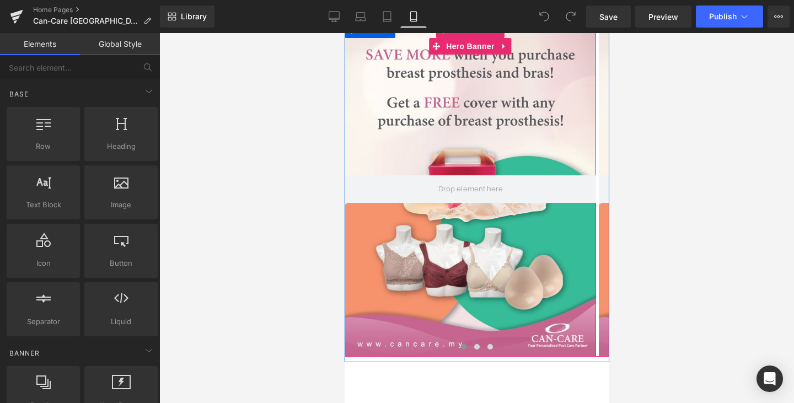
scroll to position [0, 0]
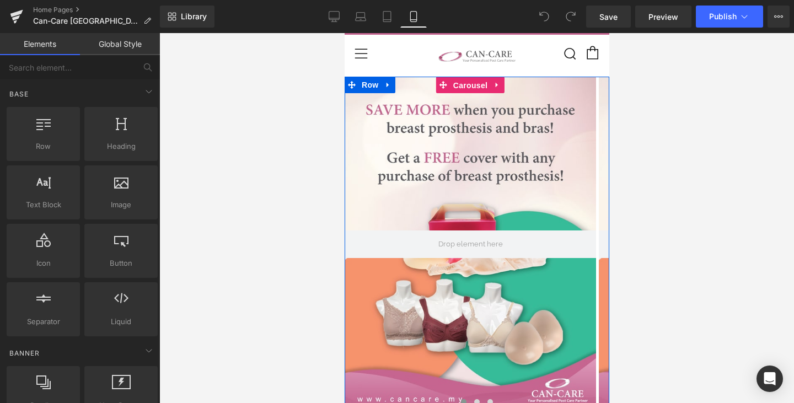
click at [471, 87] on span "Carousel" at bounding box center [470, 85] width 40 height 17
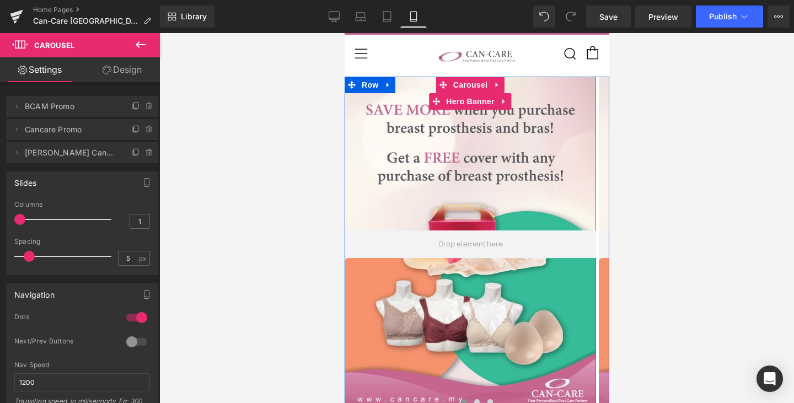
click at [446, 174] on div at bounding box center [470, 244] width 252 height 335
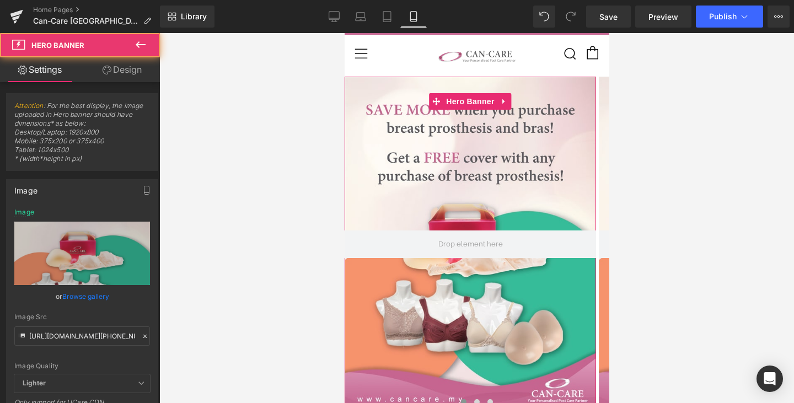
click at [88, 294] on link "Browse gallery" at bounding box center [85, 296] width 47 height 19
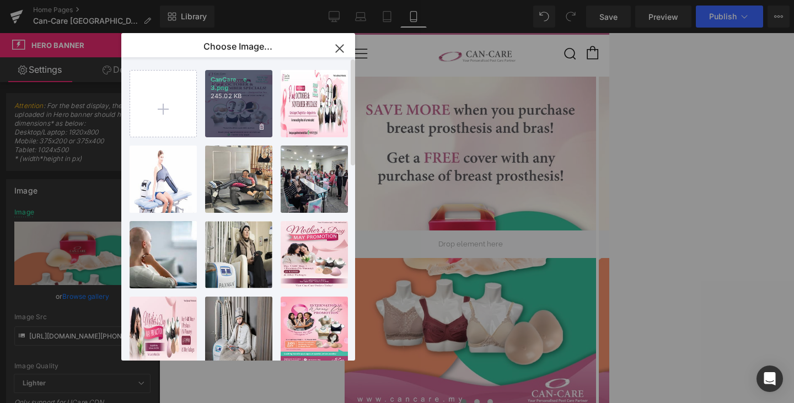
click at [227, 118] on div "CanCare...e_ 3.png 245.02 KB" at bounding box center [238, 103] width 67 height 67
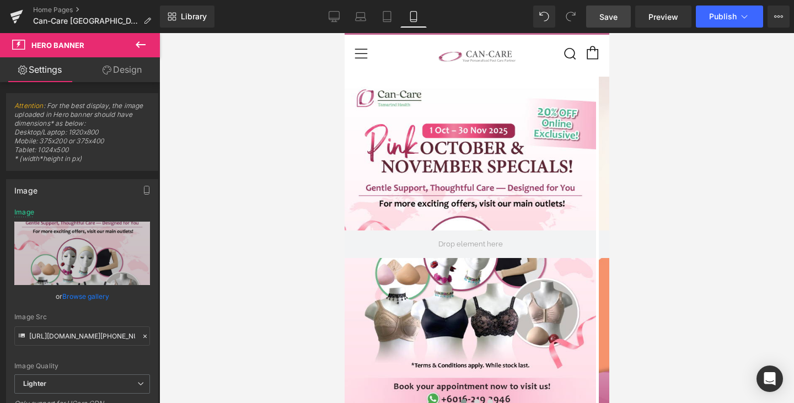
click at [618, 19] on span "Save" at bounding box center [609, 17] width 18 height 12
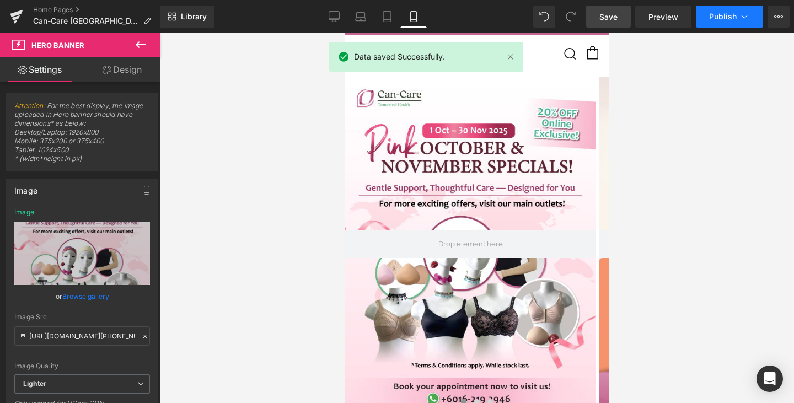
click at [725, 15] on span "Publish" at bounding box center [723, 16] width 28 height 9
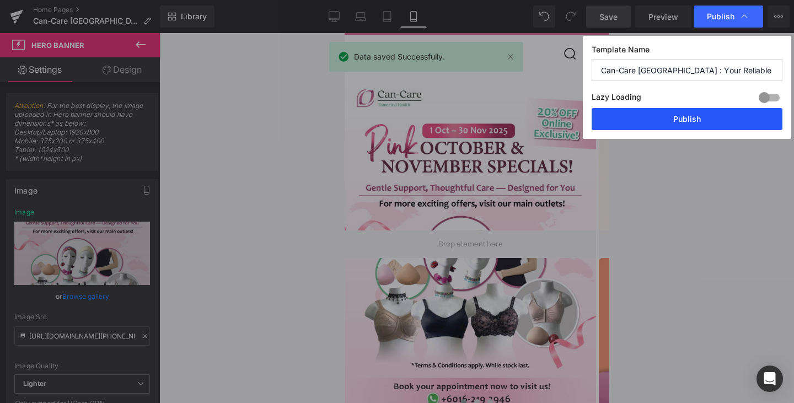
click at [703, 126] on button "Publish" at bounding box center [687, 119] width 191 height 22
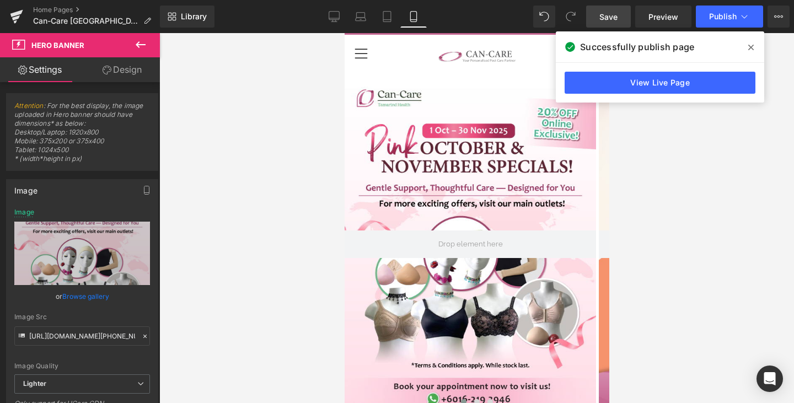
click at [734, 142] on div at bounding box center [476, 218] width 635 height 370
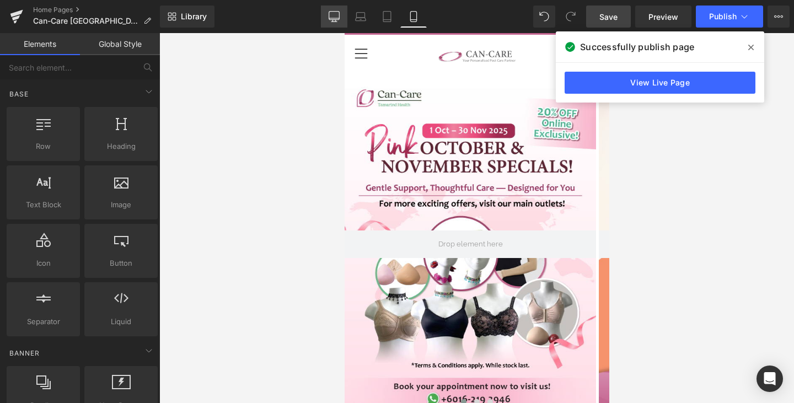
click at [335, 22] on link "Desktop" at bounding box center [334, 17] width 26 height 22
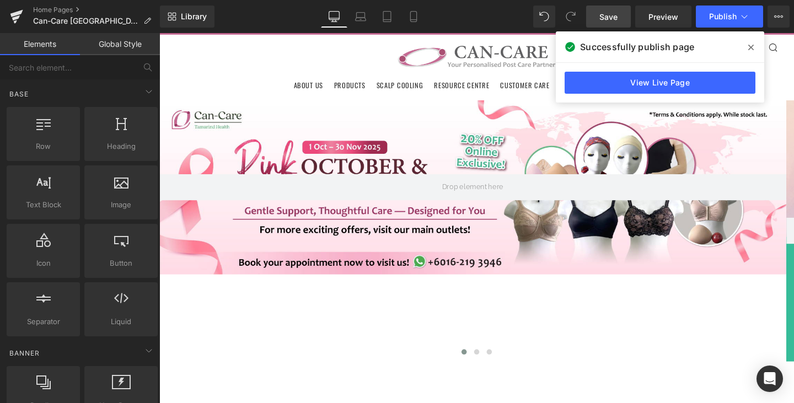
click at [749, 41] on span at bounding box center [752, 48] width 18 height 18
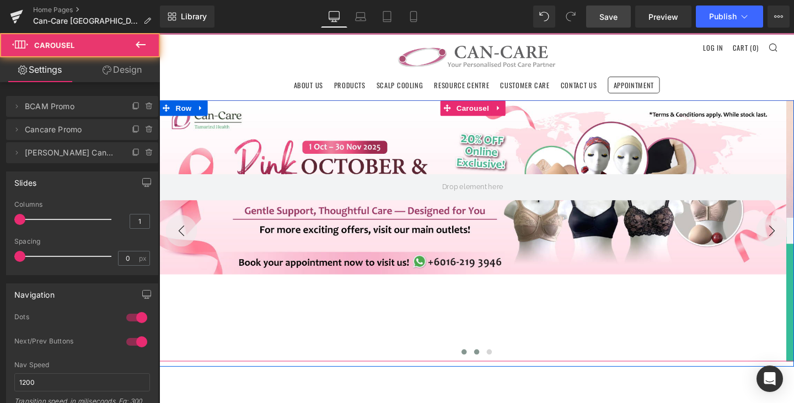
click at [487, 370] on button at bounding box center [493, 368] width 13 height 11
